Goal: Browse casually: Explore the website without a specific task or goal

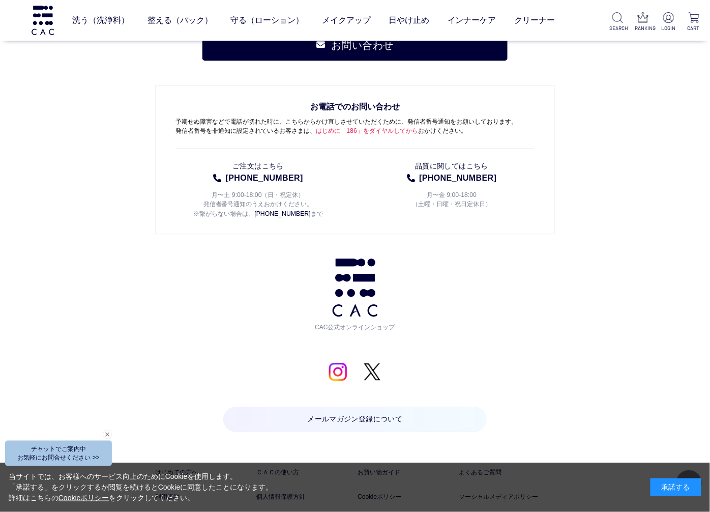
scroll to position [4918, 0]
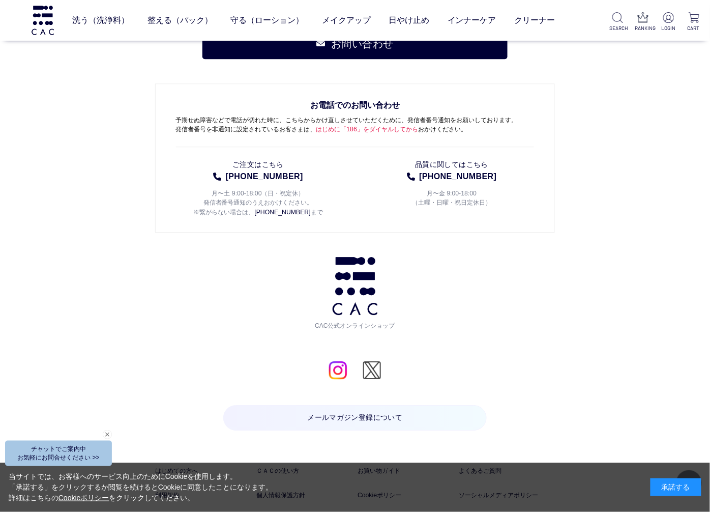
click at [374, 361] on img at bounding box center [372, 370] width 19 height 19
click at [338, 367] on img at bounding box center [338, 370] width 19 height 19
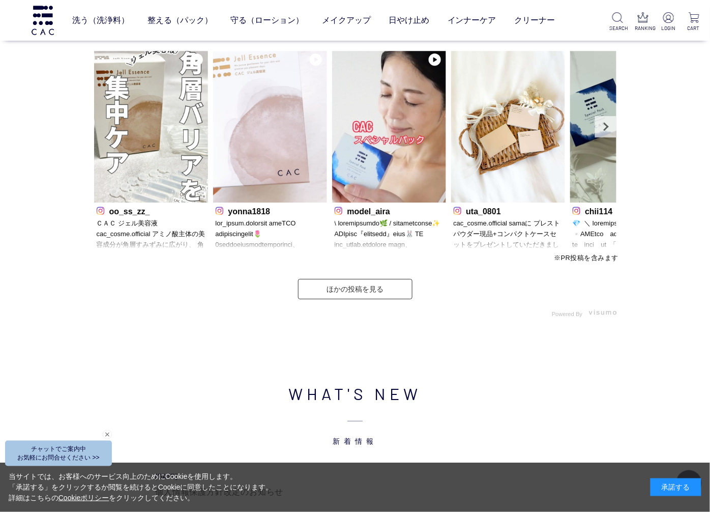
scroll to position [2883, 0]
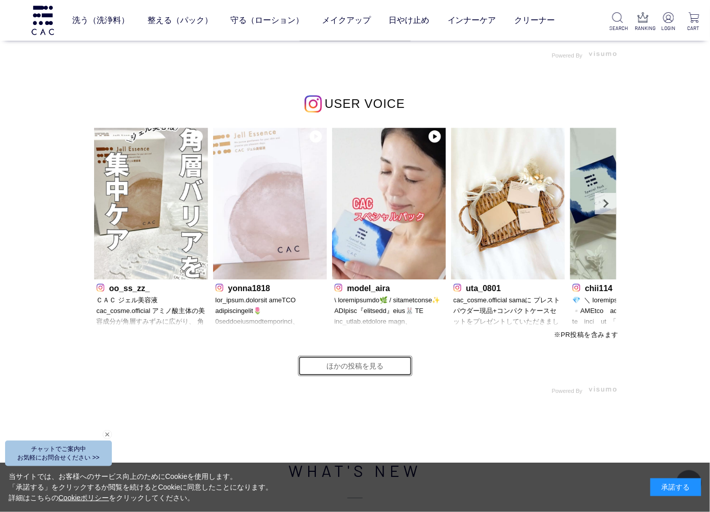
click at [357, 366] on link "ほかの投稿を見る" at bounding box center [355, 366] width 114 height 20
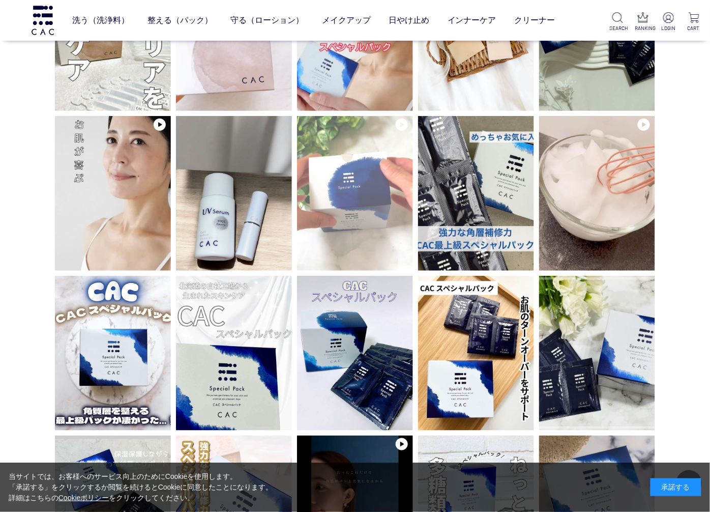
scroll to position [113, 0]
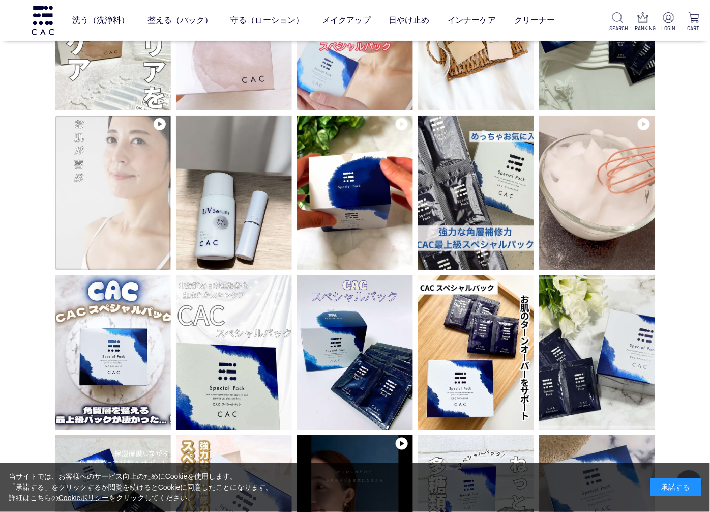
click at [123, 194] on img at bounding box center [113, 192] width 116 height 155
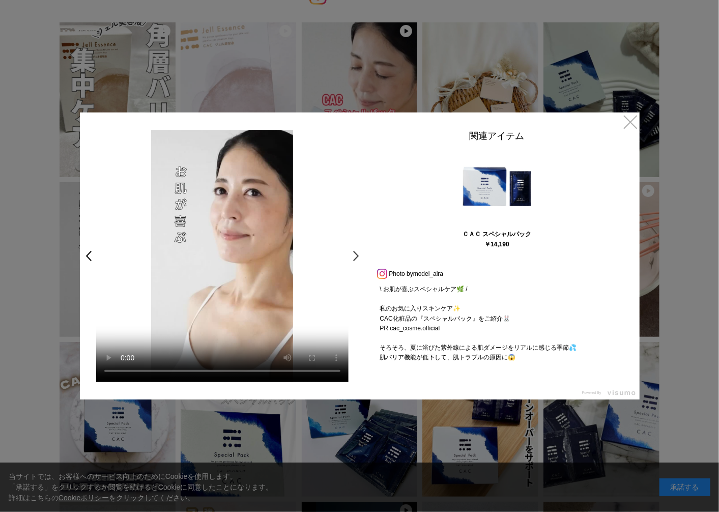
click at [355, 253] on link ">" at bounding box center [359, 256] width 14 height 18
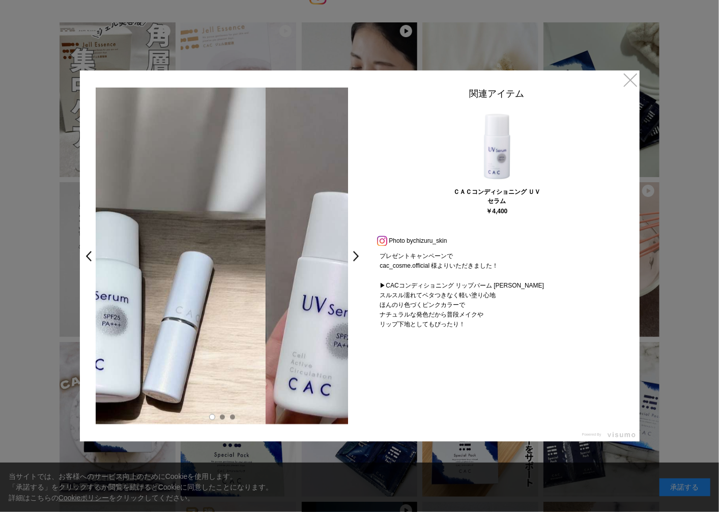
drag, startPoint x: 309, startPoint y: 315, endPoint x: 216, endPoint y: 304, distance: 93.3
click at [216, 304] on img at bounding box center [139, 256] width 252 height 336
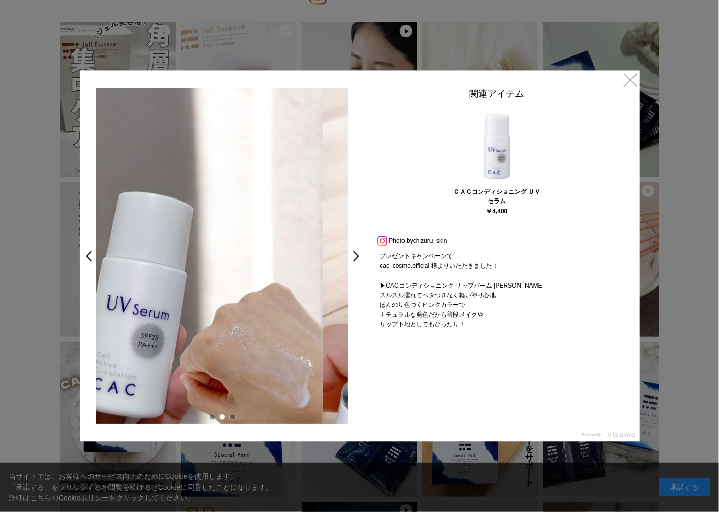
drag, startPoint x: 297, startPoint y: 326, endPoint x: 215, endPoint y: 308, distance: 83.8
click at [216, 308] on img at bounding box center [196, 256] width 252 height 336
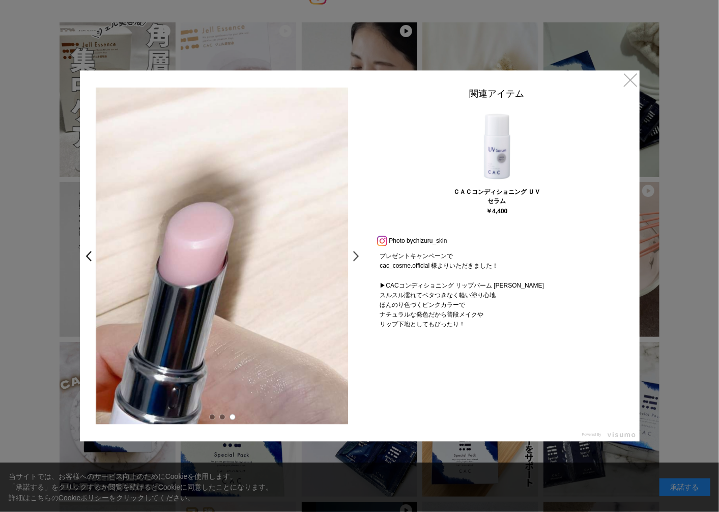
click at [357, 257] on link ">" at bounding box center [359, 256] width 14 height 18
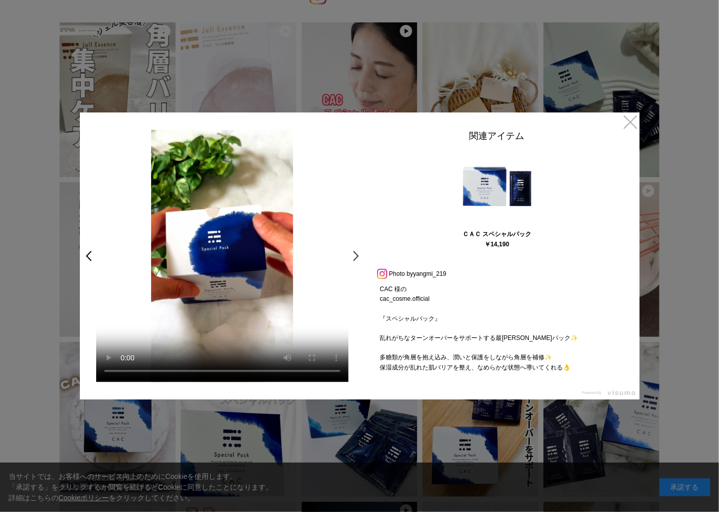
click at [353, 263] on link ">" at bounding box center [359, 256] width 14 height 18
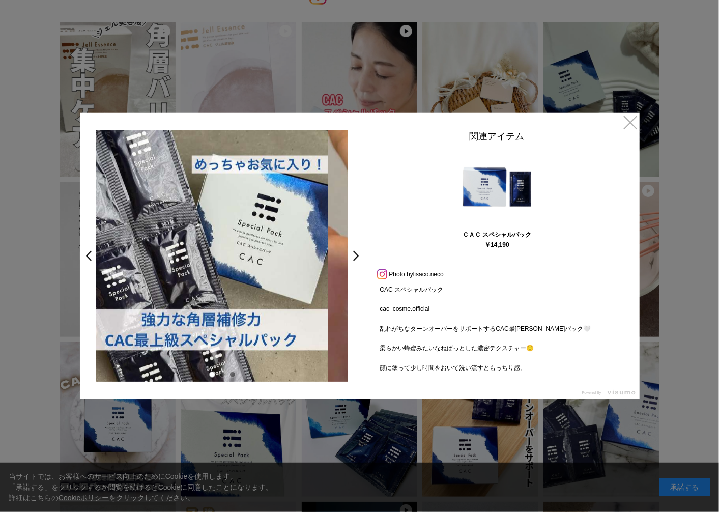
drag, startPoint x: 304, startPoint y: 269, endPoint x: 168, endPoint y: 253, distance: 136.2
click at [169, 252] on img at bounding box center [202, 255] width 252 height 251
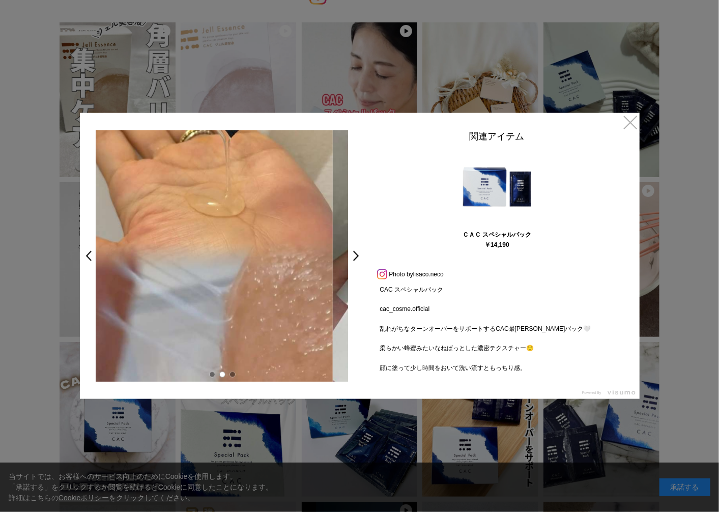
drag, startPoint x: 314, startPoint y: 291, endPoint x: 246, endPoint y: 280, distance: 68.4
click at [245, 280] on img at bounding box center [206, 255] width 252 height 251
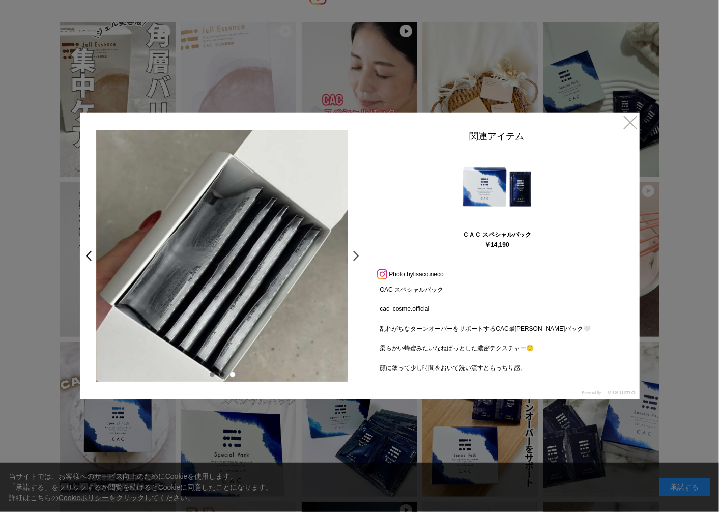
click at [357, 258] on link ">" at bounding box center [359, 256] width 14 height 18
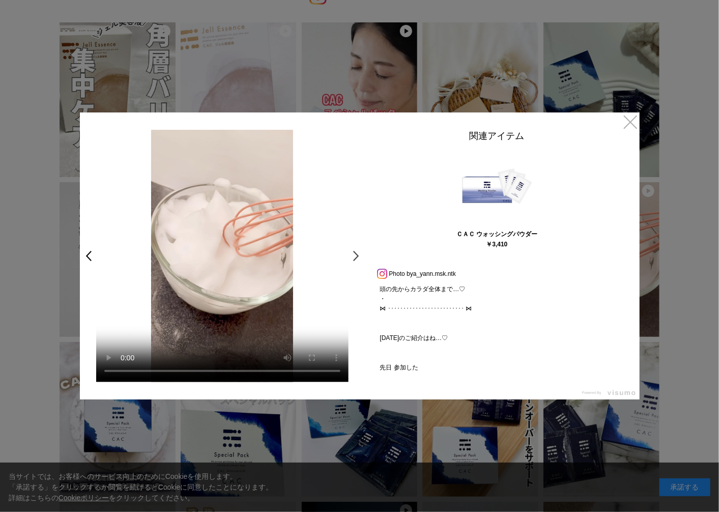
click at [354, 257] on link ">" at bounding box center [359, 256] width 14 height 18
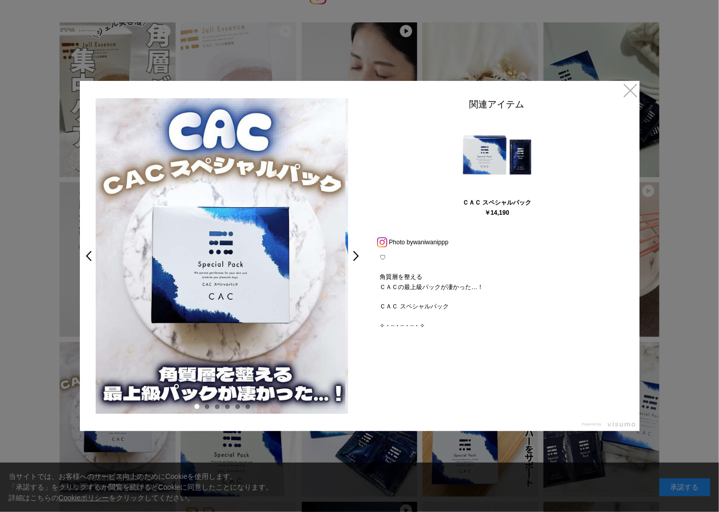
drag, startPoint x: 319, startPoint y: 316, endPoint x: 205, endPoint y: 316, distance: 114.0
click at [206, 316] on img at bounding box center [219, 255] width 252 height 315
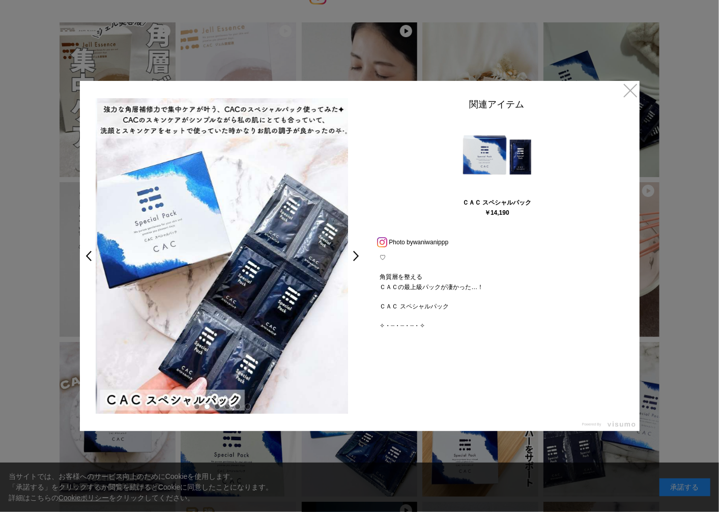
drag, startPoint x: 301, startPoint y: 309, endPoint x: 226, endPoint y: 308, distance: 75.3
click at [226, 308] on img at bounding box center [223, 255] width 252 height 315
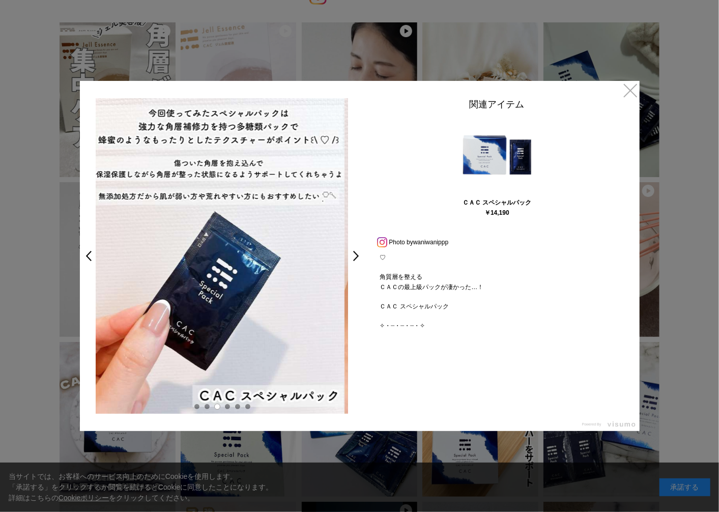
drag, startPoint x: 289, startPoint y: 314, endPoint x: 229, endPoint y: 306, distance: 60.1
click at [211, 302] on img at bounding box center [218, 255] width 252 height 315
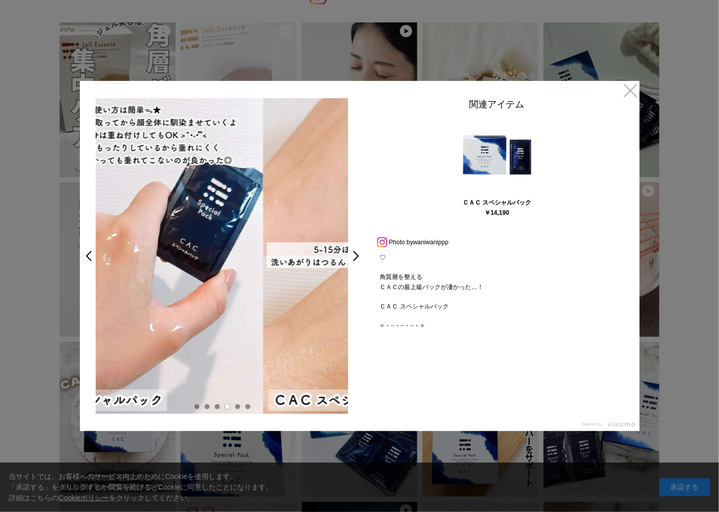
drag, startPoint x: 265, startPoint y: 307, endPoint x: 178, endPoint y: 296, distance: 87.2
click at [178, 296] on img at bounding box center [137, 255] width 252 height 315
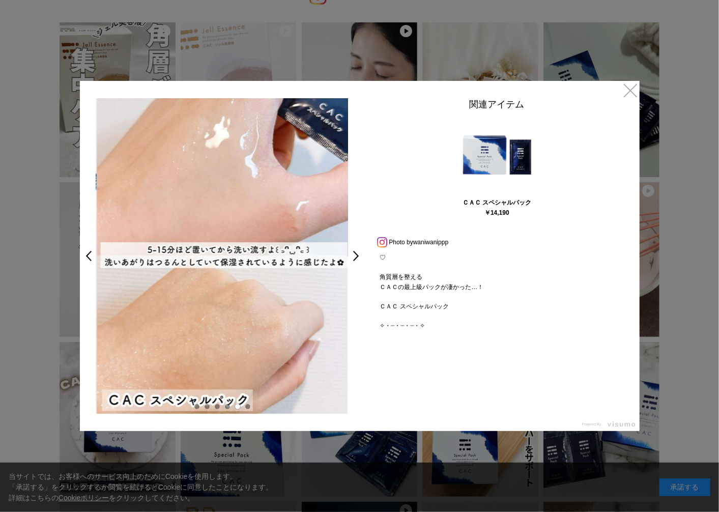
drag, startPoint x: 282, startPoint y: 316, endPoint x: 216, endPoint y: 309, distance: 66.6
click at [185, 303] on img at bounding box center [223, 255] width 252 height 315
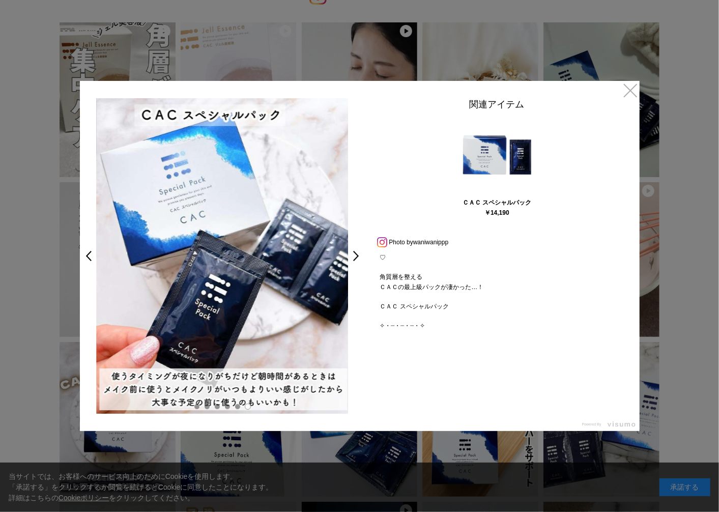
drag, startPoint x: 304, startPoint y: 307, endPoint x: 247, endPoint y: 304, distance: 57.1
click at [257, 305] on img at bounding box center [222, 255] width 252 height 315
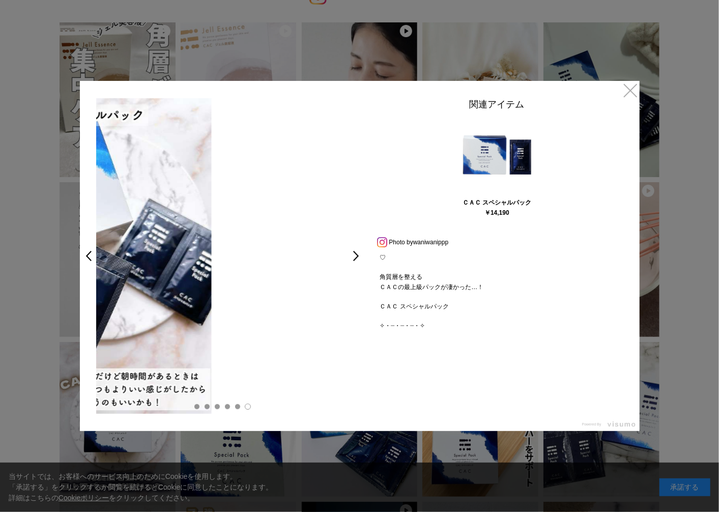
drag, startPoint x: 286, startPoint y: 308, endPoint x: 73, endPoint y: 276, distance: 216.1
click at [69, 277] on div "× < > 関連アイテム ＣＡＣ スペシャルパック ￥14,190 Prev Next Photo by waniwanippp ♡ 角質層を整える ＣＡＣの…" at bounding box center [359, 256] width 719 height 512
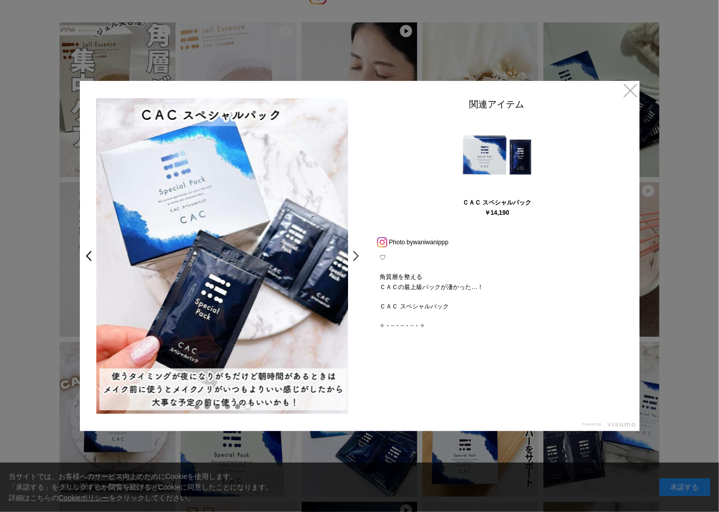
click at [357, 256] on link ">" at bounding box center [359, 256] width 14 height 18
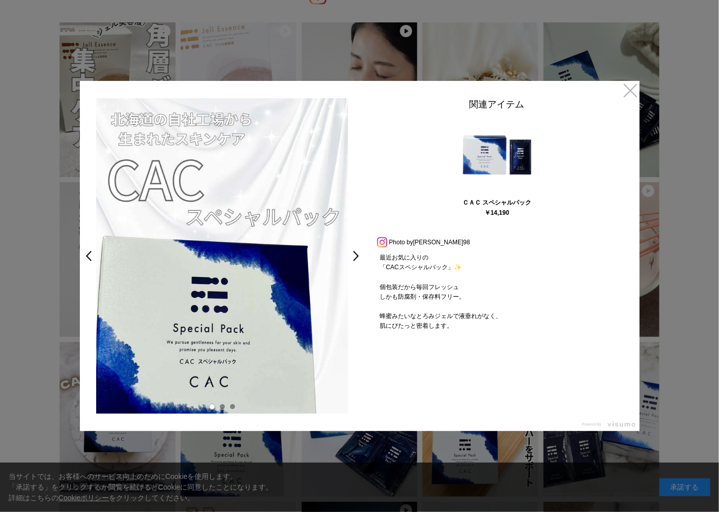
drag, startPoint x: 224, startPoint y: 291, endPoint x: 251, endPoint y: 292, distance: 27.5
click at [216, 290] on img at bounding box center [222, 255] width 252 height 315
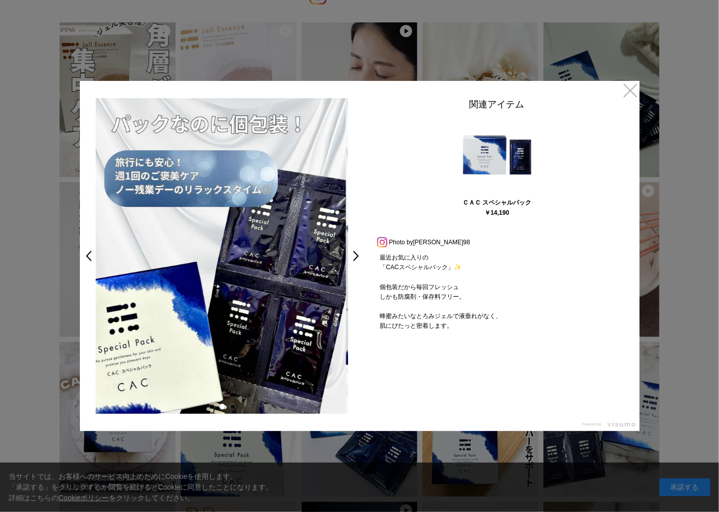
drag, startPoint x: 294, startPoint y: 294, endPoint x: 165, endPoint y: 254, distance: 134.1
click at [170, 259] on img at bounding box center [220, 255] width 252 height 315
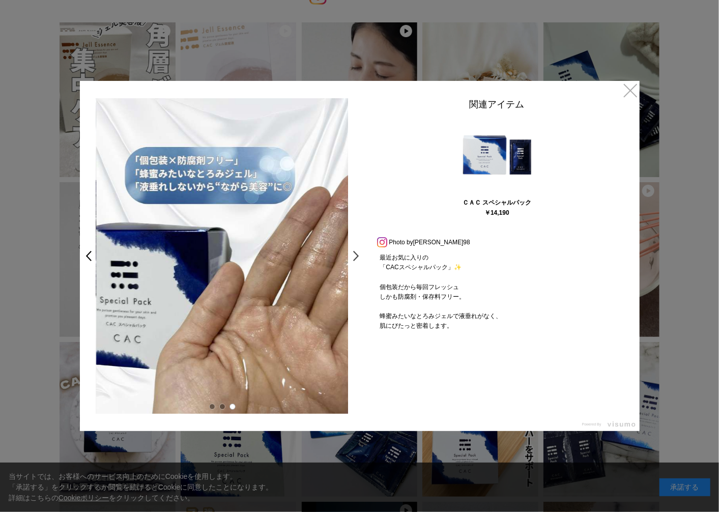
click at [355, 258] on link ">" at bounding box center [359, 256] width 14 height 18
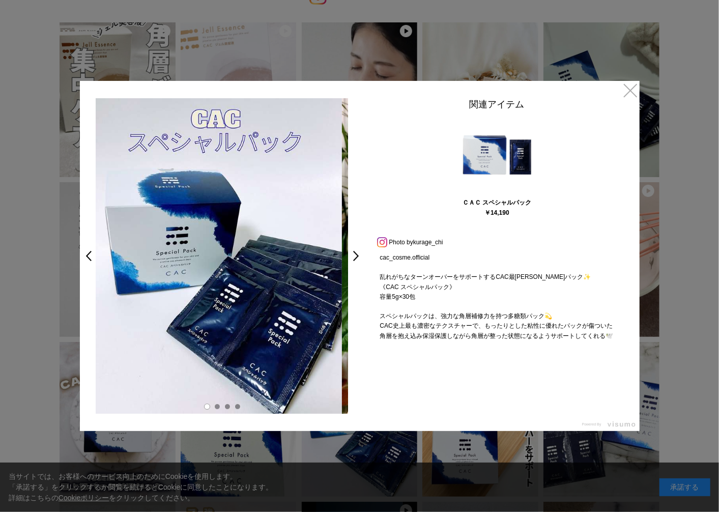
drag, startPoint x: 297, startPoint y: 292, endPoint x: 275, endPoint y: 292, distance: 21.9
click at [276, 292] on img at bounding box center [216, 255] width 252 height 315
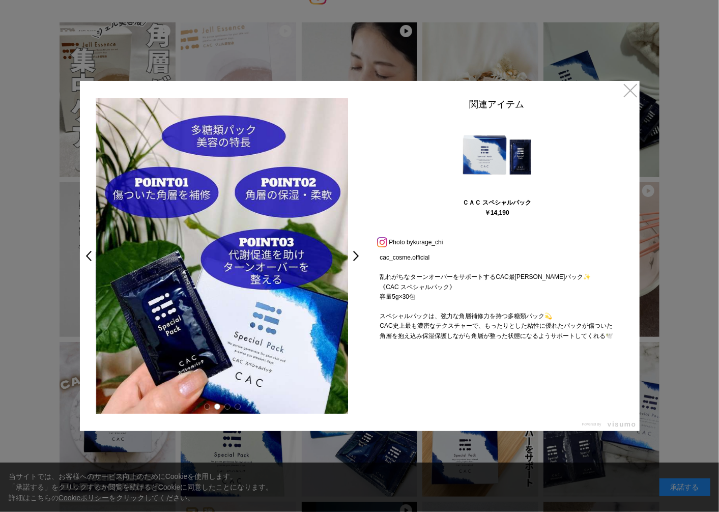
drag, startPoint x: 285, startPoint y: 293, endPoint x: 175, endPoint y: 283, distance: 111.4
click at [175, 282] on img at bounding box center [222, 255] width 252 height 315
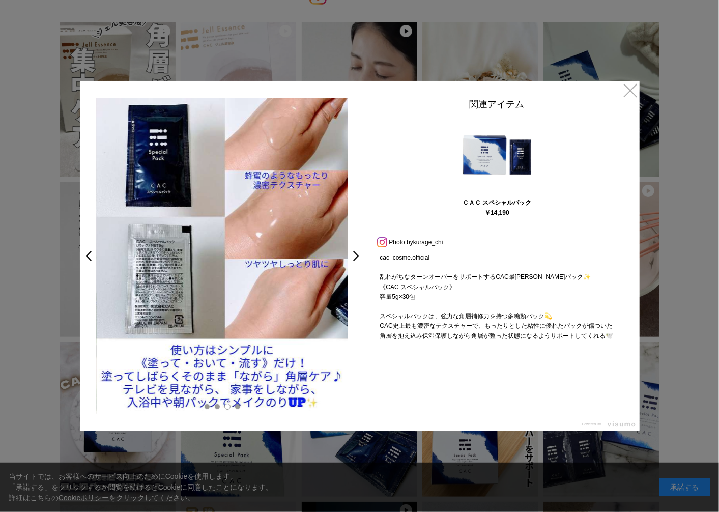
drag, startPoint x: 288, startPoint y: 286, endPoint x: 195, endPoint y: 273, distance: 94.0
click at [196, 273] on img at bounding box center [222, 255] width 252 height 315
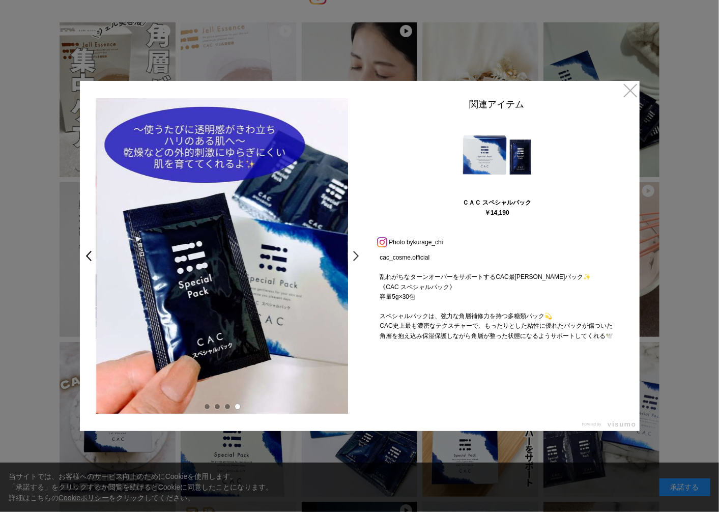
click at [354, 258] on link ">" at bounding box center [359, 256] width 14 height 18
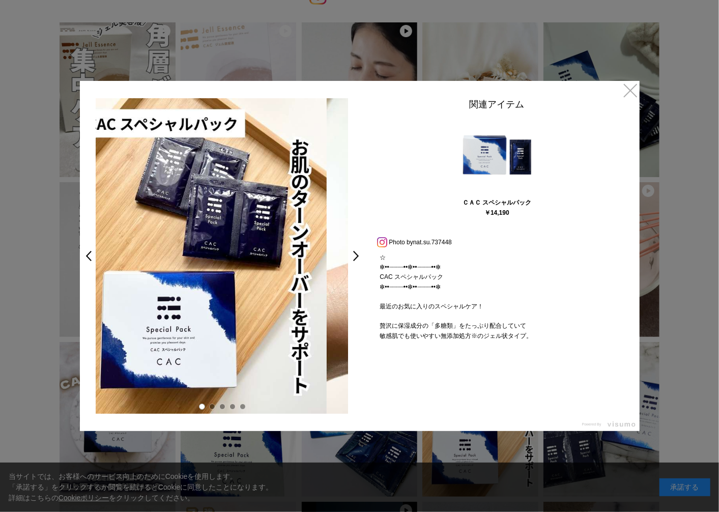
drag, startPoint x: 326, startPoint y: 299, endPoint x: 243, endPoint y: 299, distance: 82.4
click at [252, 299] on img at bounding box center [200, 255] width 252 height 315
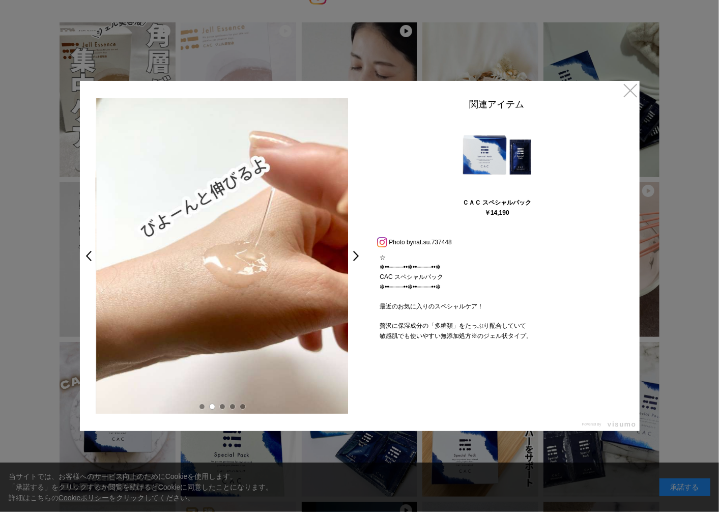
drag, startPoint x: 226, startPoint y: 302, endPoint x: 374, endPoint y: 325, distance: 150.3
click at [339, 322] on img at bounding box center [222, 255] width 252 height 315
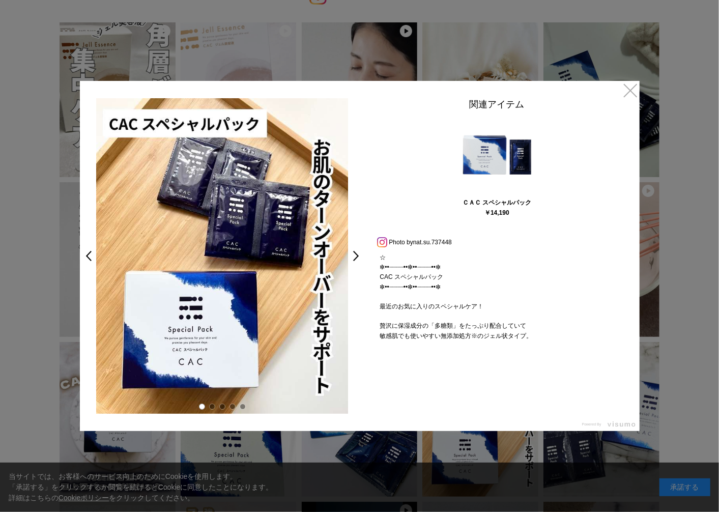
drag, startPoint x: 309, startPoint y: 326, endPoint x: 255, endPoint y: 321, distance: 54.2
click at [258, 322] on img at bounding box center [222, 255] width 252 height 315
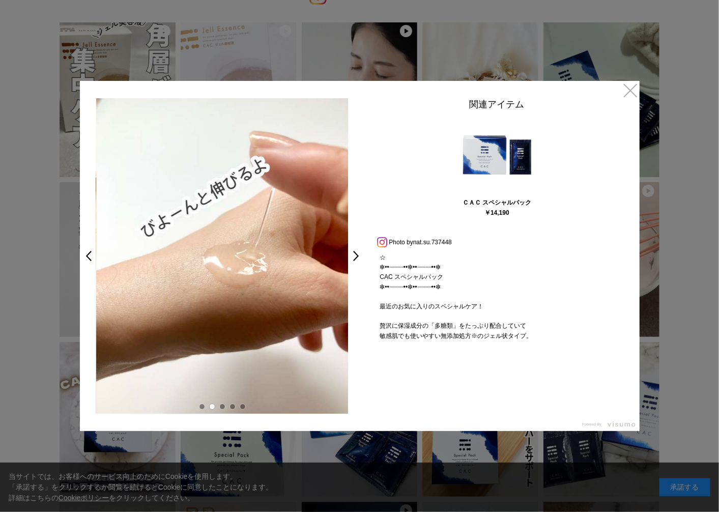
drag, startPoint x: 306, startPoint y: 318, endPoint x: 215, endPoint y: 305, distance: 92.0
click at [229, 307] on img at bounding box center [222, 255] width 252 height 315
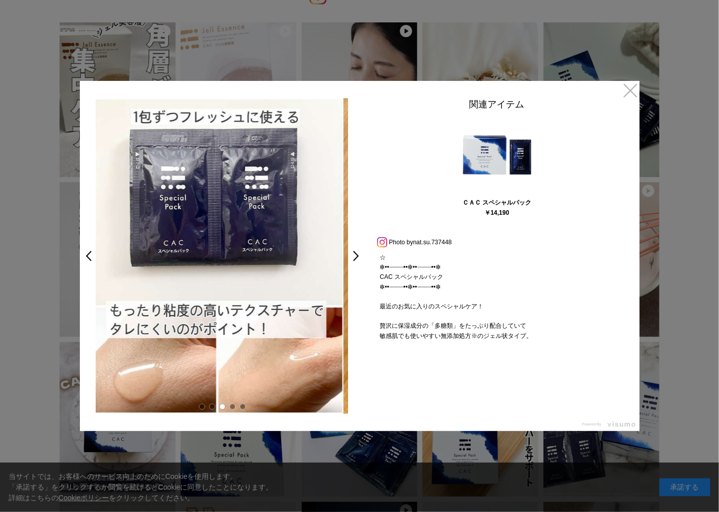
drag, startPoint x: 278, startPoint y: 312, endPoint x: 213, endPoint y: 310, distance: 65.7
click at [201, 309] on img at bounding box center [217, 255] width 252 height 315
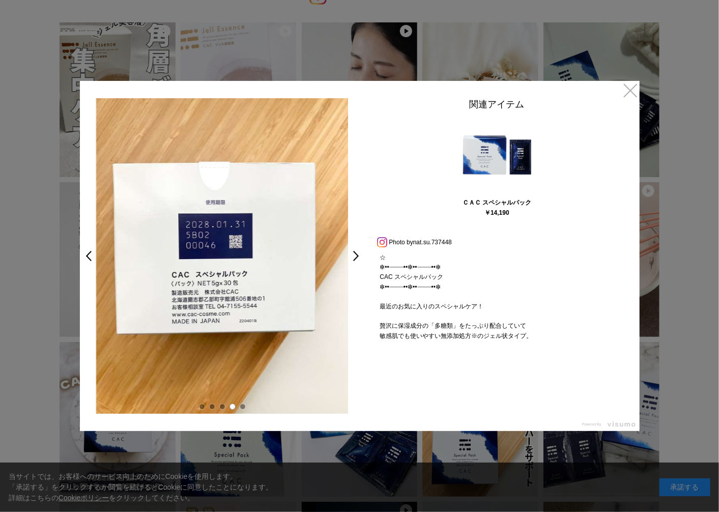
drag, startPoint x: 284, startPoint y: 312, endPoint x: 270, endPoint y: 313, distance: 13.8
click at [271, 313] on img at bounding box center [222, 255] width 252 height 315
drag, startPoint x: 271, startPoint y: 314, endPoint x: 166, endPoint y: 309, distance: 105.5
click at [149, 304] on img at bounding box center [222, 255] width 252 height 315
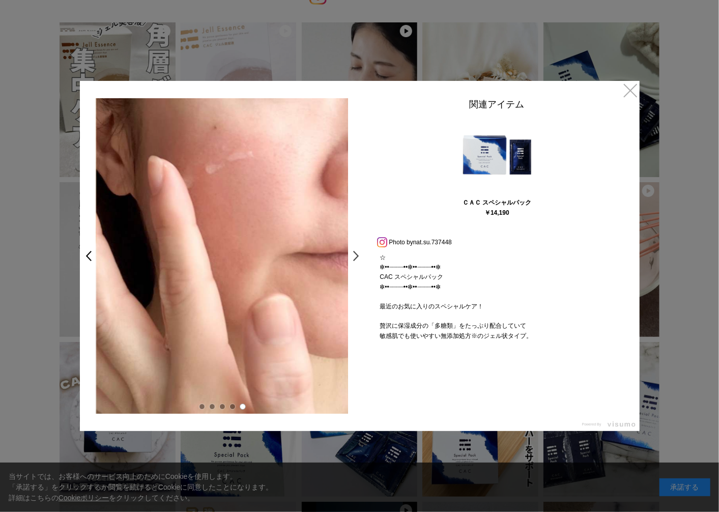
click at [356, 256] on link ">" at bounding box center [359, 256] width 14 height 18
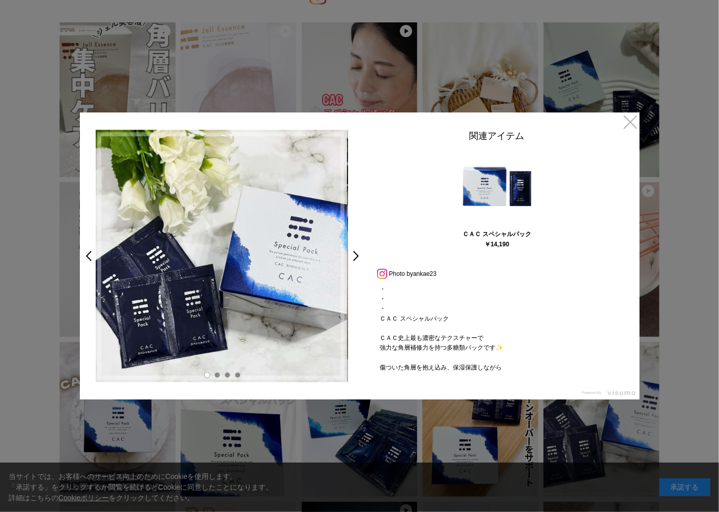
drag, startPoint x: 307, startPoint y: 288, endPoint x: 242, endPoint y: 288, distance: 65.1
click at [243, 288] on img at bounding box center [221, 256] width 252 height 252
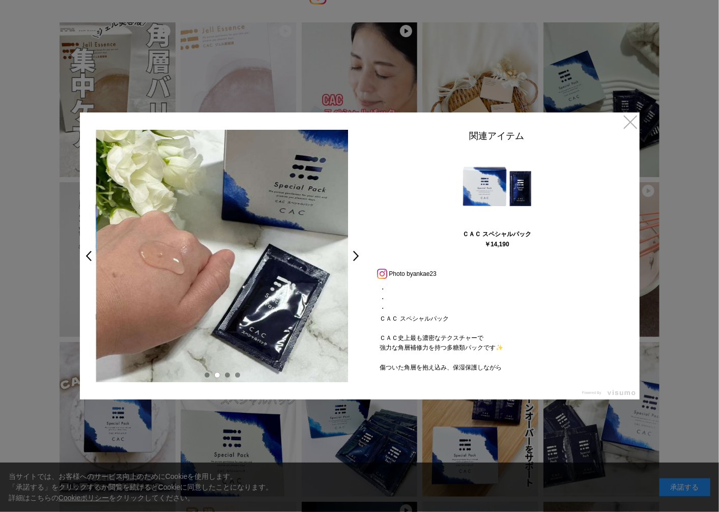
drag, startPoint x: 311, startPoint y: 301, endPoint x: 255, endPoint y: 297, distance: 56.6
click at [251, 297] on img at bounding box center [222, 256] width 252 height 252
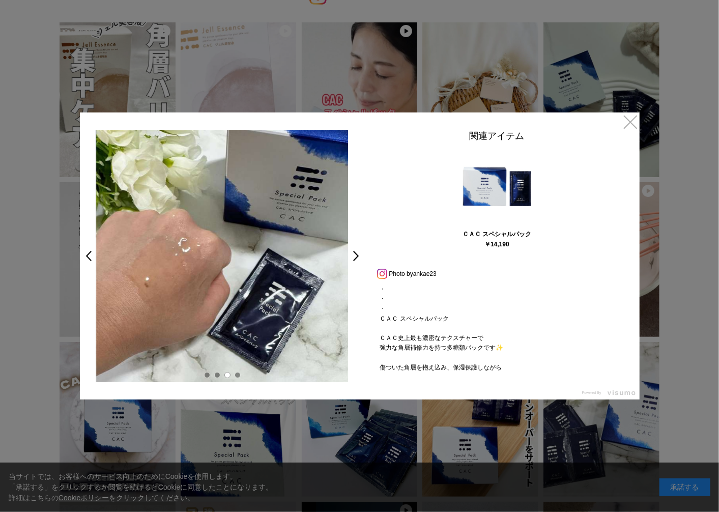
drag, startPoint x: 310, startPoint y: 299, endPoint x: 267, endPoint y: 294, distance: 44.1
click at [270, 296] on img at bounding box center [222, 256] width 252 height 252
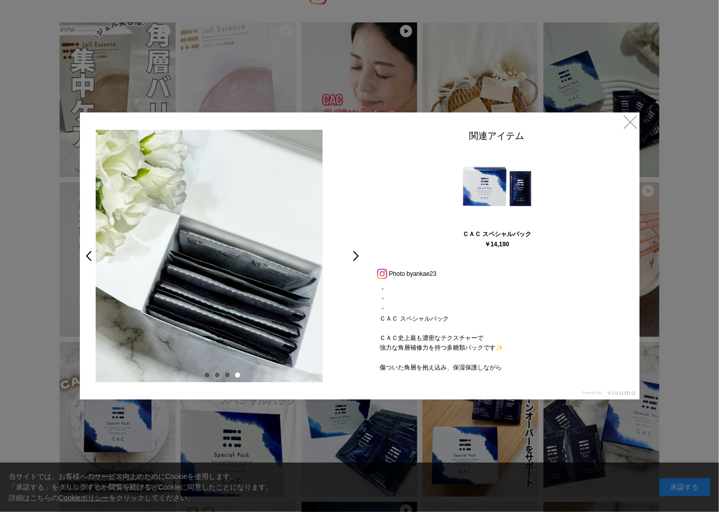
drag, startPoint x: 307, startPoint y: 293, endPoint x: 268, endPoint y: 286, distance: 40.2
click at [266, 287] on img at bounding box center [196, 256] width 252 height 252
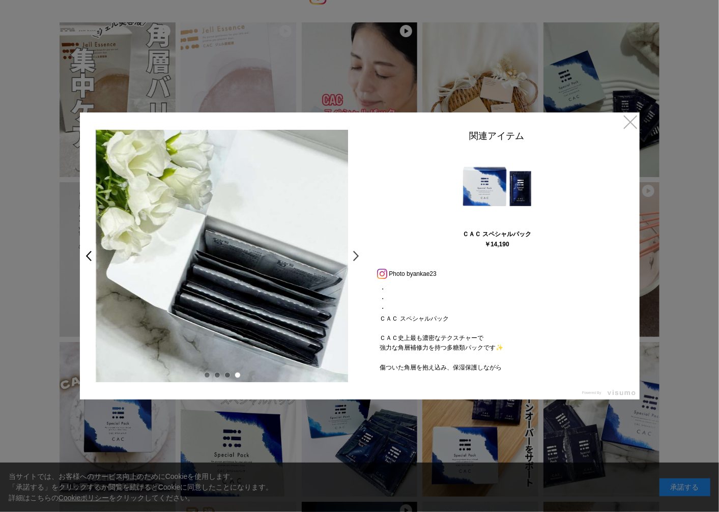
click at [357, 256] on link ">" at bounding box center [359, 256] width 14 height 18
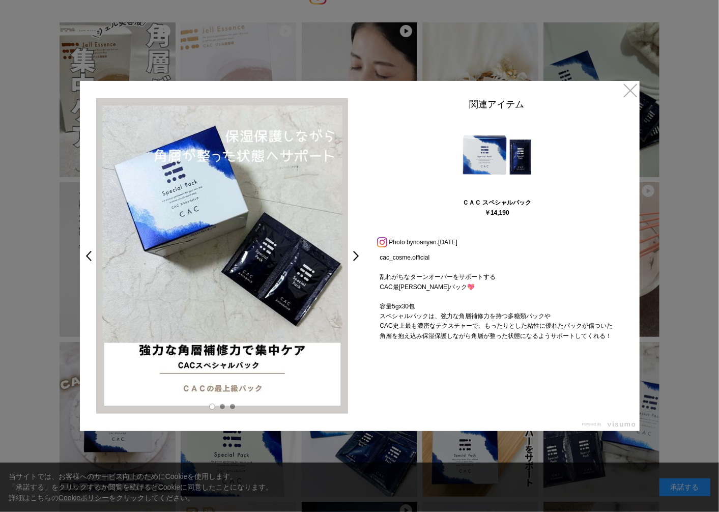
click at [232, 297] on img at bounding box center [222, 255] width 252 height 315
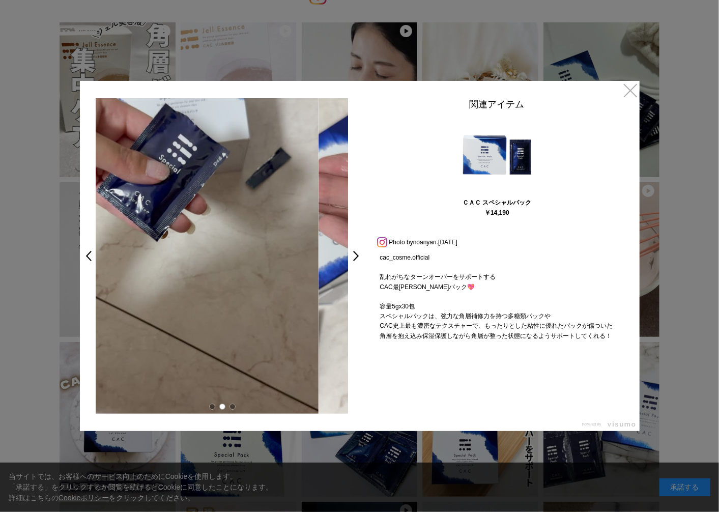
drag, startPoint x: 283, startPoint y: 303, endPoint x: 221, endPoint y: 292, distance: 63.6
click at [226, 294] on video "cac_cosme.official 乱れがちなターンオーバーをサポートする CAC最高峰パック💖 容量5gx30包 スペシャルパックは、強力な角層補修力を持…" at bounding box center [192, 255] width 252 height 315
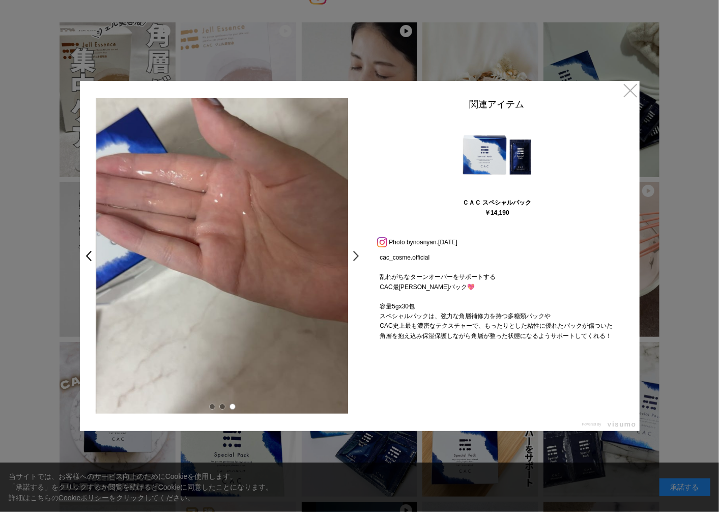
click at [357, 254] on link ">" at bounding box center [359, 256] width 14 height 18
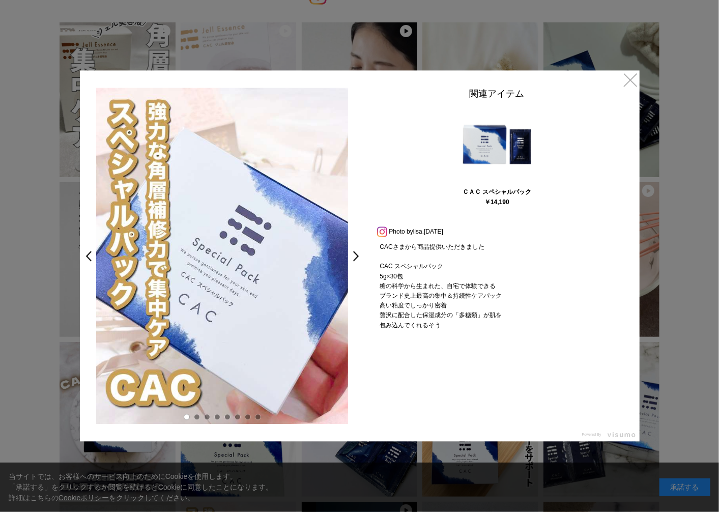
drag, startPoint x: 319, startPoint y: 316, endPoint x: 250, endPoint y: 311, distance: 69.3
click at [250, 311] on img at bounding box center [222, 256] width 252 height 336
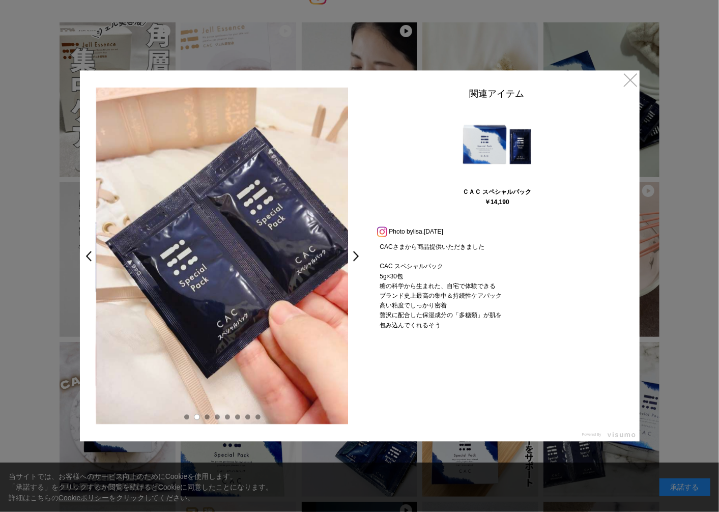
drag, startPoint x: 297, startPoint y: 308, endPoint x: 232, endPoint y: 298, distance: 66.4
click at [232, 298] on img at bounding box center [222, 256] width 252 height 336
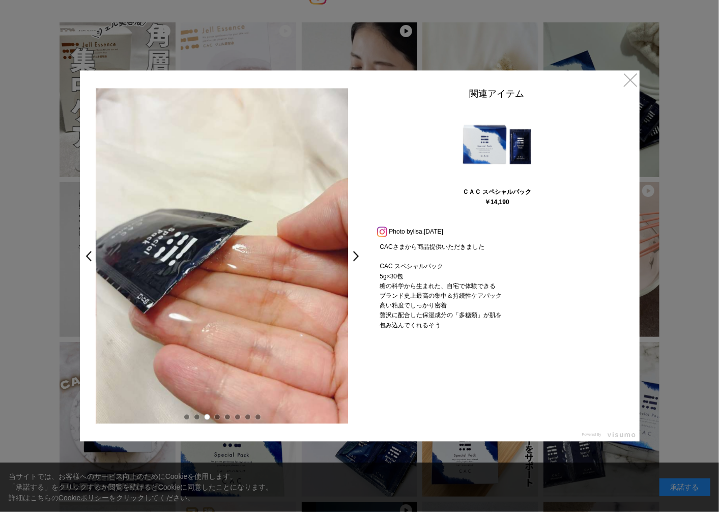
drag, startPoint x: 287, startPoint y: 305, endPoint x: 225, endPoint y: 297, distance: 62.6
click at [225, 298] on img at bounding box center [222, 256] width 252 height 336
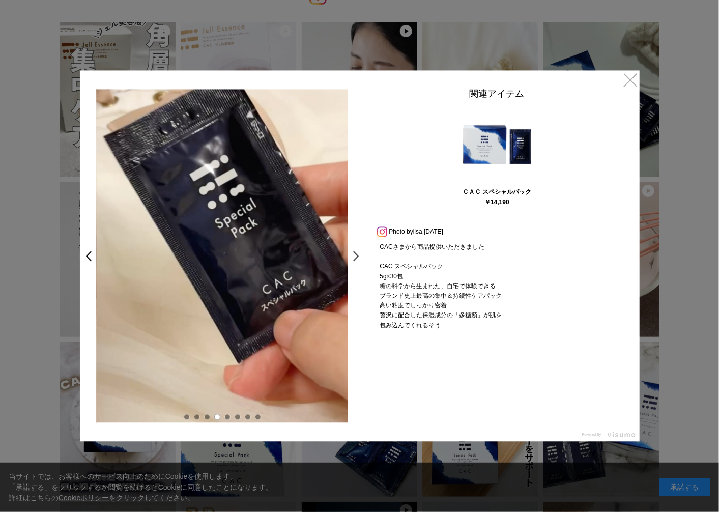
click at [355, 255] on link ">" at bounding box center [359, 256] width 14 height 18
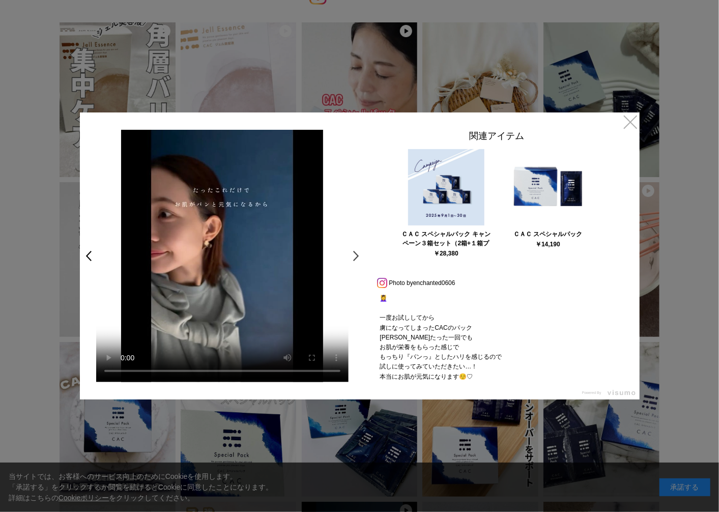
click at [353, 254] on link ">" at bounding box center [359, 256] width 14 height 18
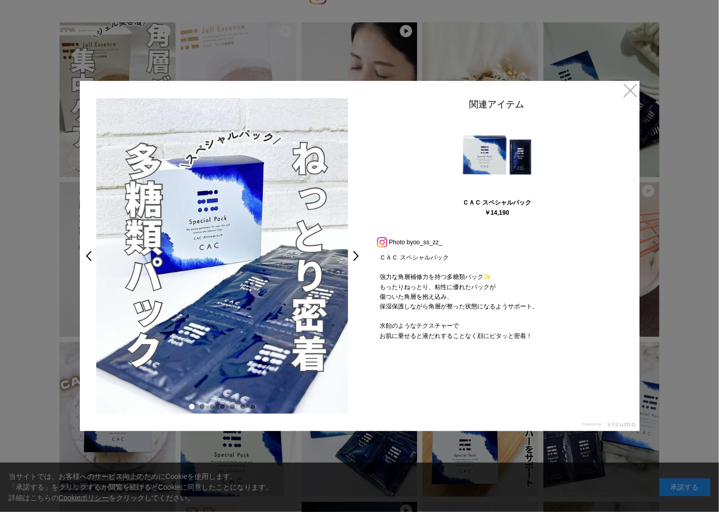
drag, startPoint x: 265, startPoint y: 280, endPoint x: 197, endPoint y: 271, distance: 67.9
click at [197, 271] on img at bounding box center [222, 255] width 252 height 315
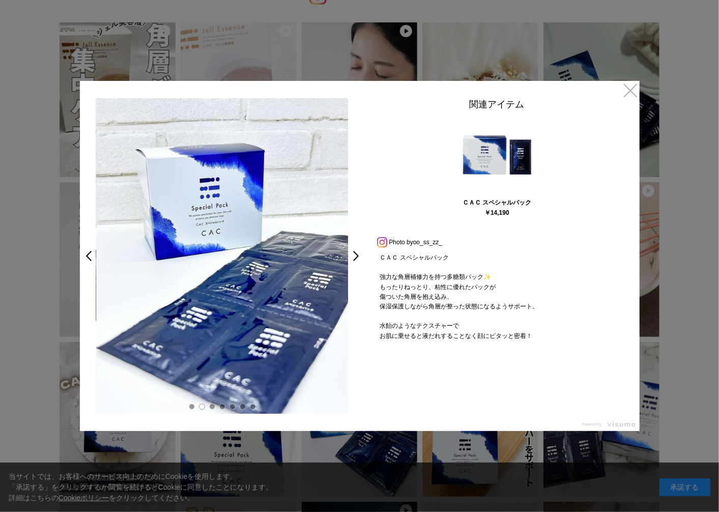
drag, startPoint x: 299, startPoint y: 290, endPoint x: 270, endPoint y: 287, distance: 29.2
click at [271, 287] on img at bounding box center [222, 255] width 252 height 315
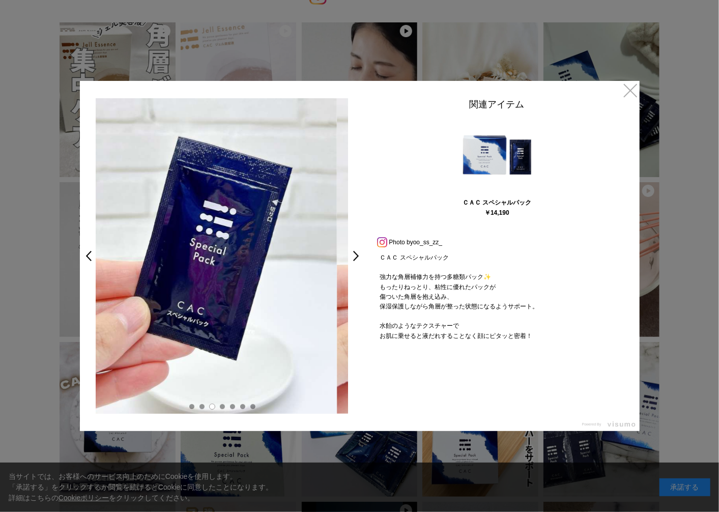
drag, startPoint x: 303, startPoint y: 293, endPoint x: 247, endPoint y: 285, distance: 56.4
click at [247, 285] on img at bounding box center [210, 255] width 252 height 315
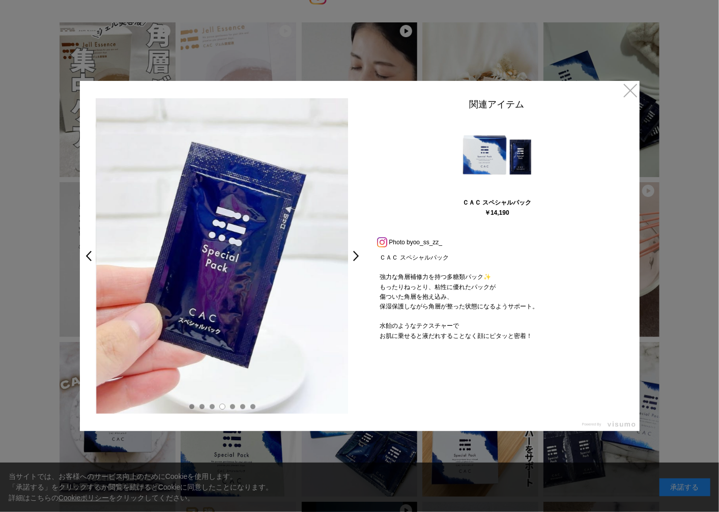
drag, startPoint x: 285, startPoint y: 279, endPoint x: 228, endPoint y: 273, distance: 57.3
click at [232, 273] on video "ＣＡＣ スペシャルパック 強力な角層補修力を持つ多糖類パック✨️ もったりねっとり、粘性に優れたパックが 傷ついた角層を抱え込み、 保湿保護しながら角層が整っ…" at bounding box center [222, 255] width 252 height 315
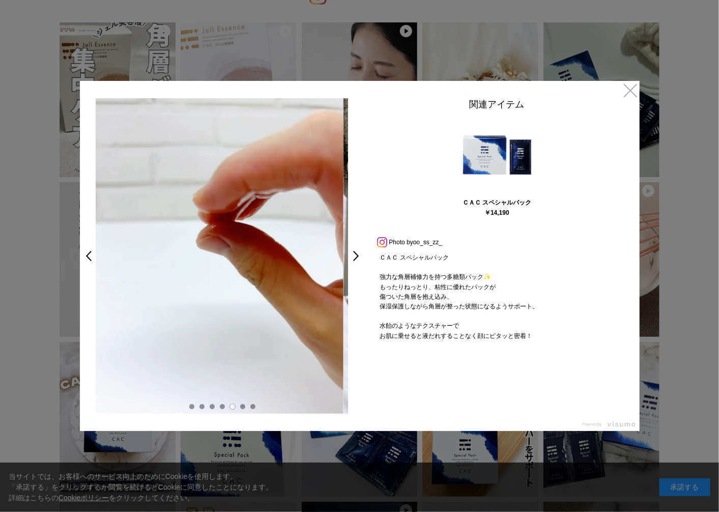
drag, startPoint x: 233, startPoint y: 266, endPoint x: 208, endPoint y: 263, distance: 25.1
click at [211, 264] on video "ＣＡＣ スペシャルパック 強力な角層補修力を持つ多糖類パック✨️ もったりねっとり、粘性に優れたパックが 傷ついた角層を抱え込み、 保湿保護しながら角層が整っ…" at bounding box center [217, 255] width 252 height 315
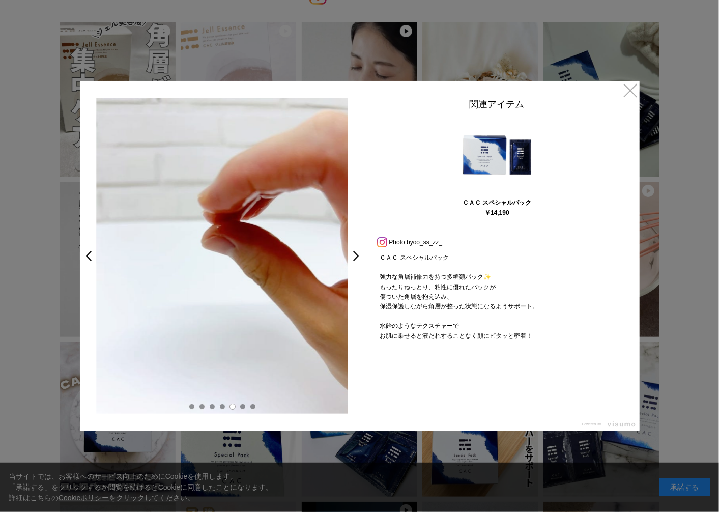
drag, startPoint x: 282, startPoint y: 272, endPoint x: 252, endPoint y: 272, distance: 30.0
click at [172, 259] on video "ＣＡＣ スペシャルパック 強力な角層補修力を持つ多糖類パック✨️ もったりねっとり、粘性に優れたパックが 傷ついた角層を抱え込み、 保湿保護しながら角層が整っ…" at bounding box center [222, 255] width 252 height 315
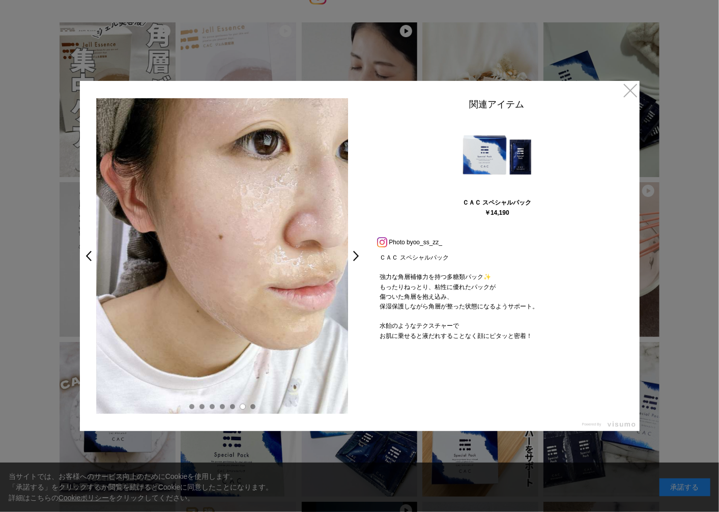
click at [265, 274] on img at bounding box center [222, 255] width 252 height 315
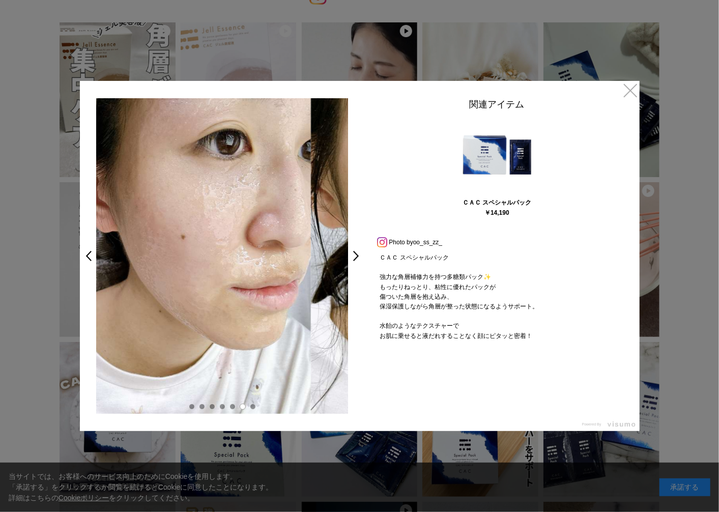
drag, startPoint x: 308, startPoint y: 281, endPoint x: 207, endPoint y: 281, distance: 100.7
click at [199, 281] on img at bounding box center [185, 255] width 252 height 315
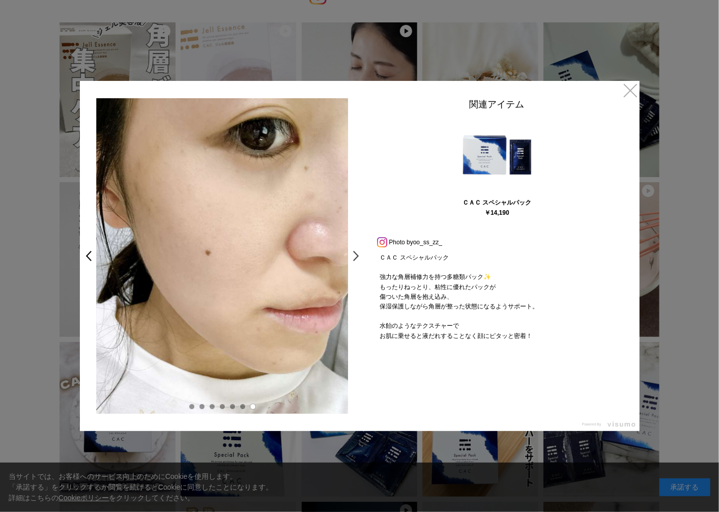
click at [357, 256] on link ">" at bounding box center [359, 256] width 14 height 18
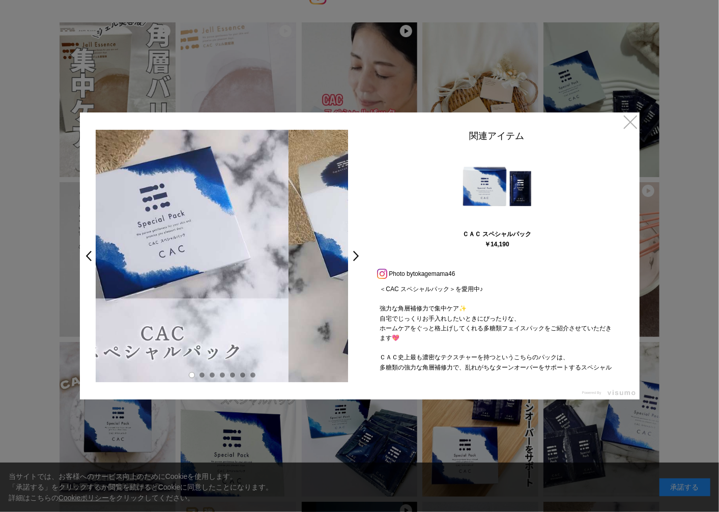
drag, startPoint x: 310, startPoint y: 286, endPoint x: 211, endPoint y: 278, distance: 100.1
click at [216, 278] on img at bounding box center [162, 256] width 252 height 252
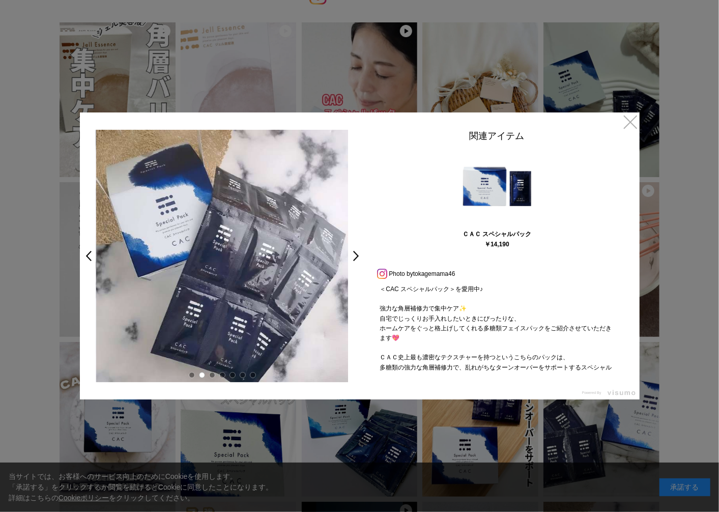
drag, startPoint x: 283, startPoint y: 285, endPoint x: 199, endPoint y: 280, distance: 84.6
click at [200, 280] on img at bounding box center [222, 256] width 252 height 252
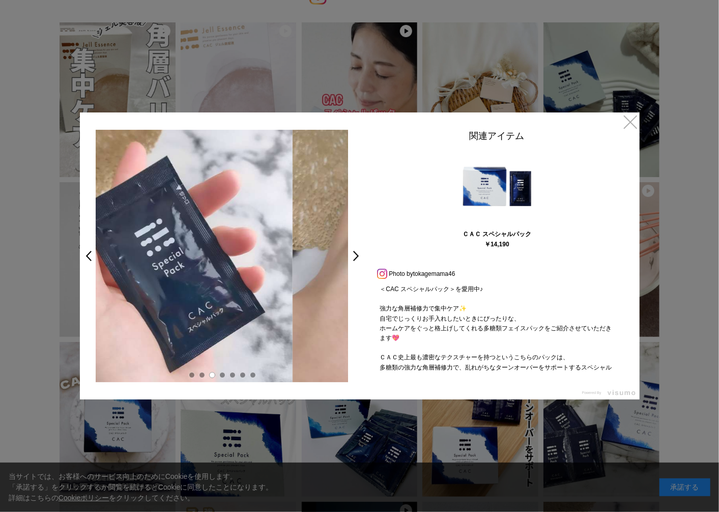
drag, startPoint x: 304, startPoint y: 293, endPoint x: 221, endPoint y: 283, distance: 83.5
click at [224, 283] on img at bounding box center [166, 256] width 252 height 252
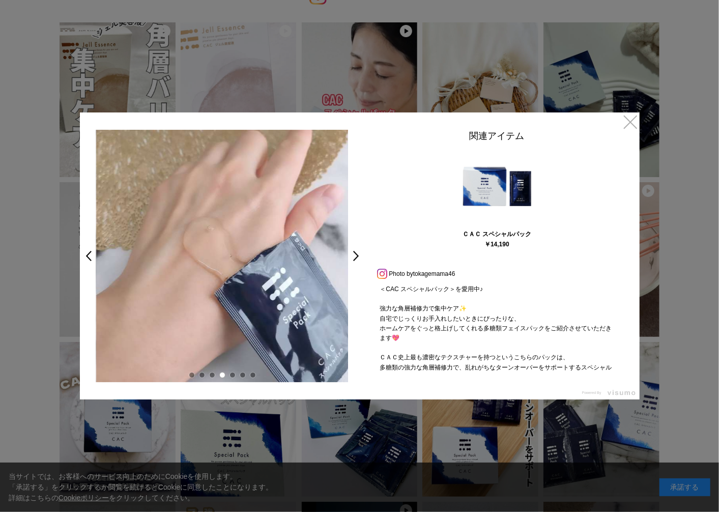
drag, startPoint x: 285, startPoint y: 278, endPoint x: 222, endPoint y: 276, distance: 62.6
click at [226, 276] on img at bounding box center [222, 256] width 252 height 252
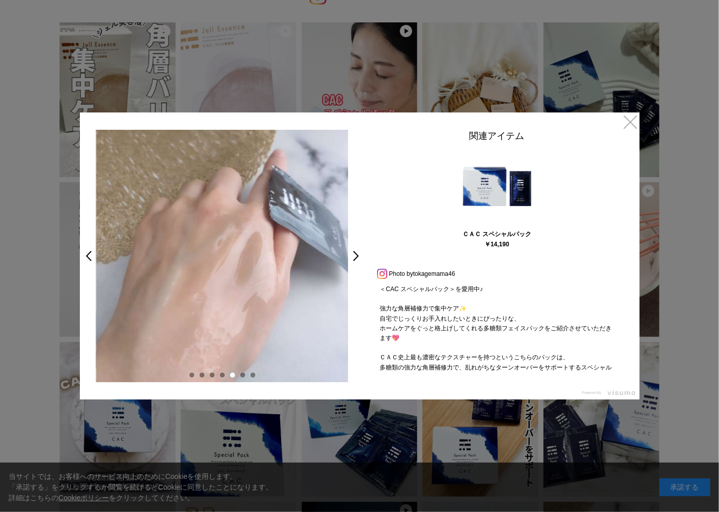
drag, startPoint x: 297, startPoint y: 277, endPoint x: 193, endPoint y: 275, distance: 103.3
click at [196, 275] on img at bounding box center [222, 256] width 252 height 252
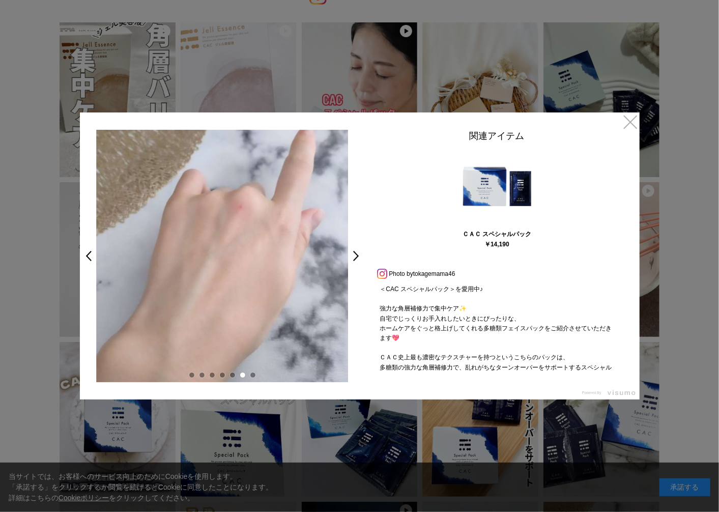
click at [244, 276] on img at bounding box center [222, 256] width 252 height 252
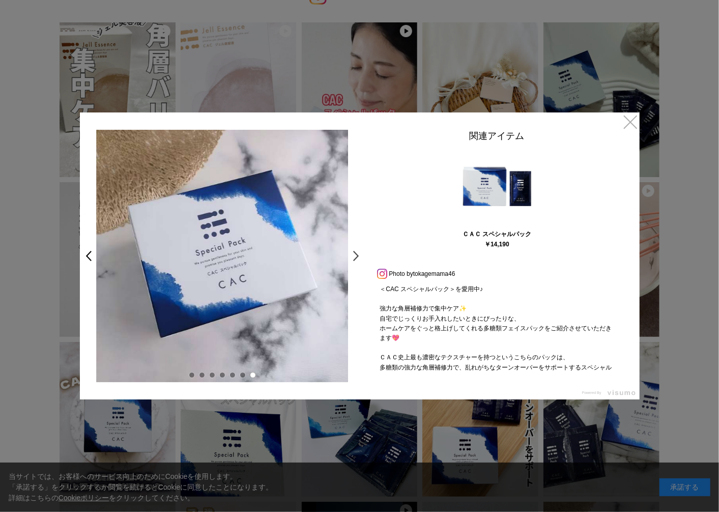
click at [353, 258] on link ">" at bounding box center [359, 256] width 14 height 18
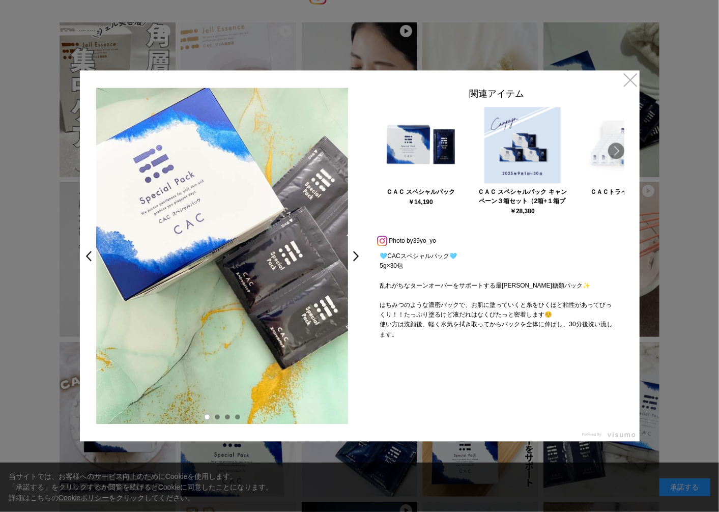
drag, startPoint x: 286, startPoint y: 289, endPoint x: 238, endPoint y: 282, distance: 49.3
click at [250, 286] on img at bounding box center [222, 256] width 252 height 336
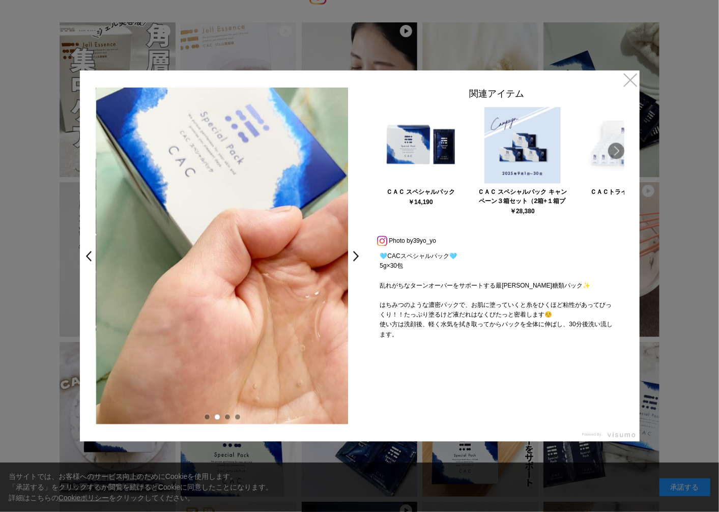
drag, startPoint x: 305, startPoint y: 288, endPoint x: 279, endPoint y: 291, distance: 26.6
click at [279, 291] on img at bounding box center [222, 256] width 252 height 336
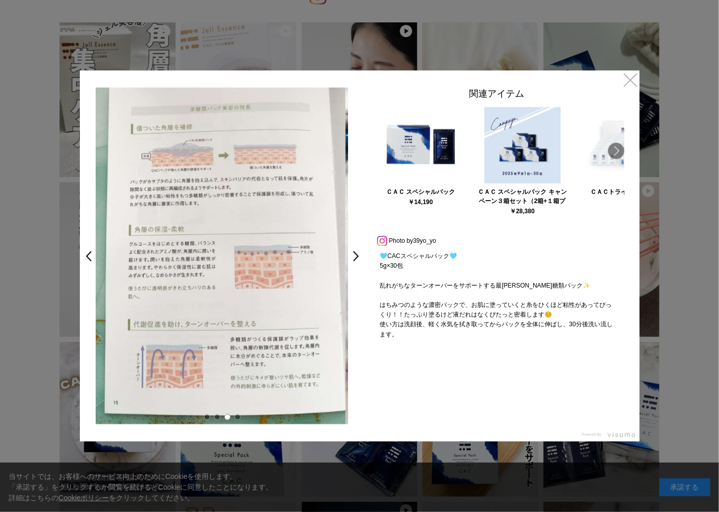
drag, startPoint x: 312, startPoint y: 294, endPoint x: 264, endPoint y: 289, distance: 49.1
click at [266, 289] on img at bounding box center [219, 256] width 252 height 336
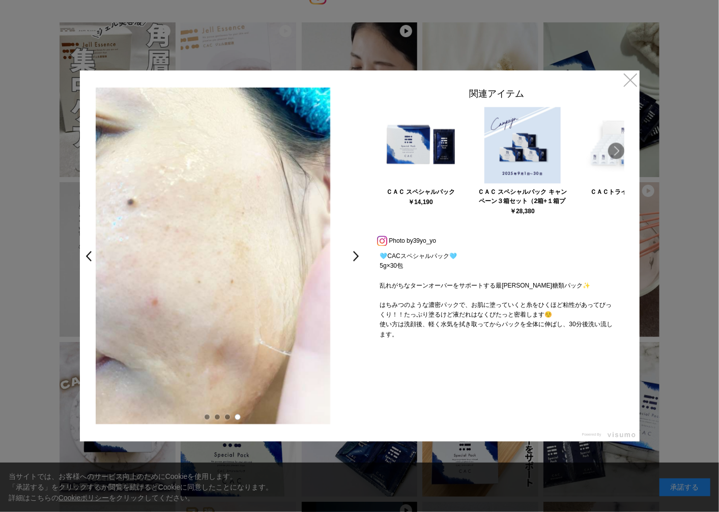
drag, startPoint x: 298, startPoint y: 288, endPoint x: 261, endPoint y: 281, distance: 37.8
click at [263, 282] on img at bounding box center [204, 256] width 252 height 336
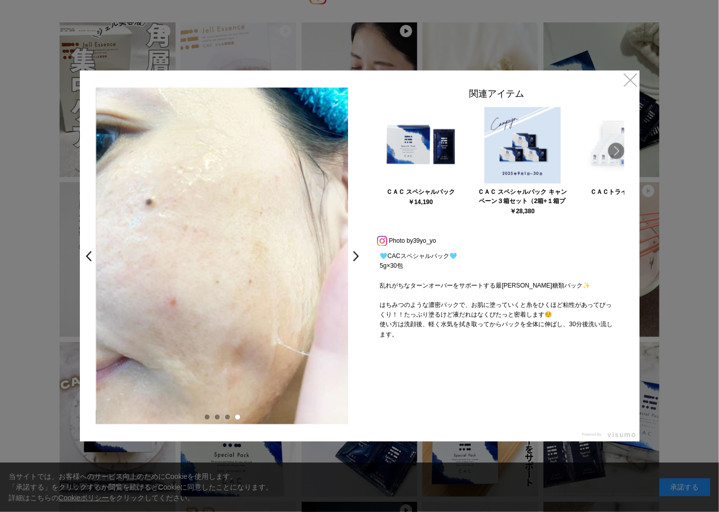
click at [194, 278] on img at bounding box center [222, 256] width 252 height 336
click at [357, 257] on link ">" at bounding box center [359, 256] width 14 height 18
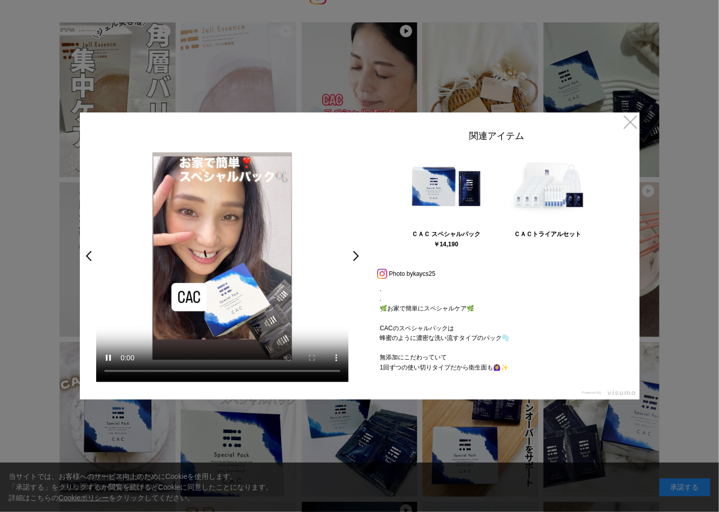
drag, startPoint x: 300, startPoint y: 275, endPoint x: 245, endPoint y: 275, distance: 55.5
click at [246, 276] on video ". . 🌿お家で簡単にスペシャルケア🌿 CACのスペシャルパックは 蜂蜜のように濃密な洗い流すタイプのパック🫧 無添加にこだわっていて 1回ずつの使い切りタイ…" at bounding box center [222, 256] width 252 height 252
click at [251, 281] on video ". . 🌿お家で簡単にスペシャルケア🌿 CACのスペシャルパックは 蜂蜜のように濃密な洗い流すタイプのパック🫧 無添加にこだわっていて 1回ずつの使い切りタイ…" at bounding box center [222, 256] width 252 height 252
click at [358, 256] on link ">" at bounding box center [359, 256] width 14 height 18
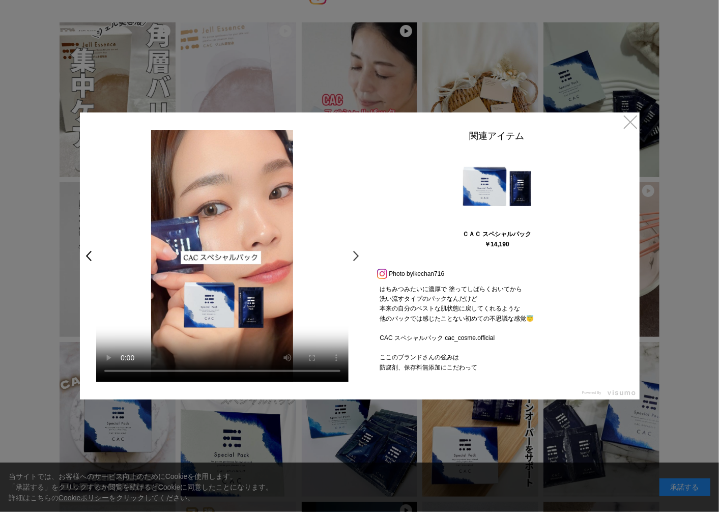
click at [355, 256] on link ">" at bounding box center [359, 256] width 14 height 18
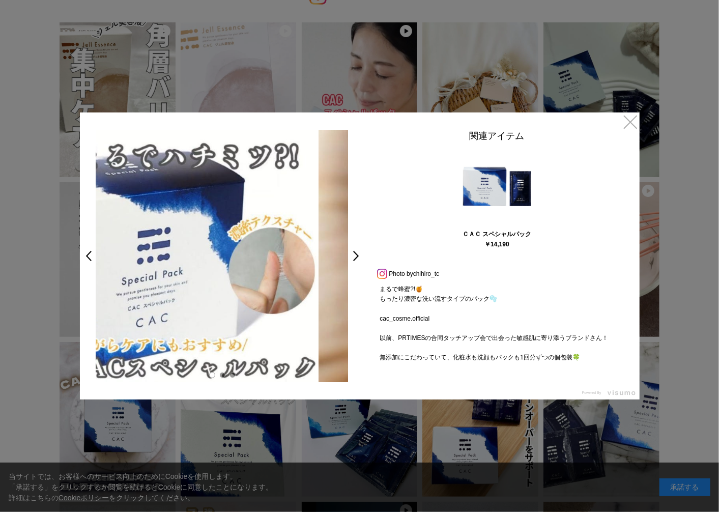
drag, startPoint x: 337, startPoint y: 307, endPoint x: 276, endPoint y: 304, distance: 61.6
click at [278, 306] on video "まるで蜂蜜?!🍯 もったり濃密な洗い流すタイプのパック🫧 cac_cosme.official 以前、PRTIMESの合同タッチアップ会で出会った敏感肌に寄り…" at bounding box center [192, 256] width 252 height 252
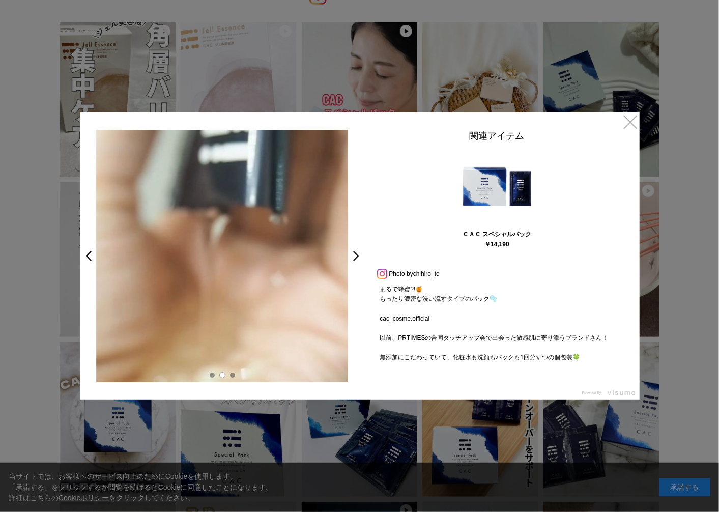
drag, startPoint x: 288, startPoint y: 287, endPoint x: 173, endPoint y: 257, distance: 118.8
click at [189, 262] on video "まるで蜂蜜?!🍯 もったり濃密な洗い流すタイプのパック🫧 cac_cosme.official 以前、PRTIMESの合同タッチアップ会で出会った敏感肌に寄り…" at bounding box center [222, 256] width 252 height 252
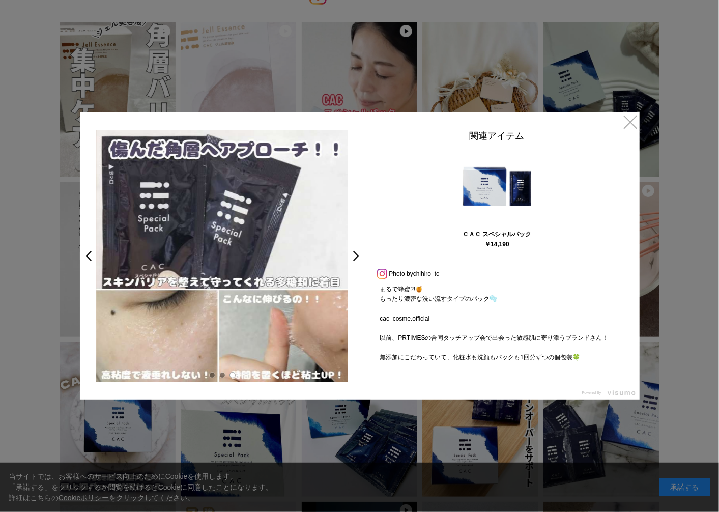
drag, startPoint x: 347, startPoint y: 270, endPoint x: 173, endPoint y: 250, distance: 174.6
click at [173, 250] on img at bounding box center [222, 256] width 252 height 252
click at [353, 256] on link ">" at bounding box center [359, 256] width 14 height 18
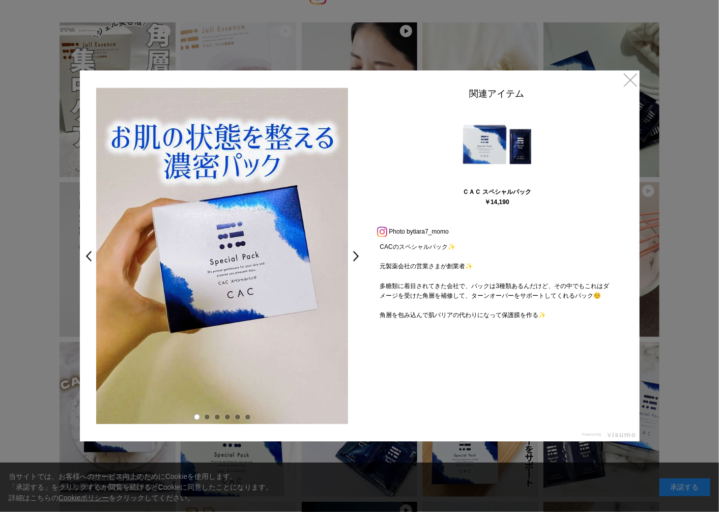
drag, startPoint x: 251, startPoint y: 272, endPoint x: 212, endPoint y: 266, distance: 40.2
click at [212, 266] on img at bounding box center [222, 256] width 252 height 336
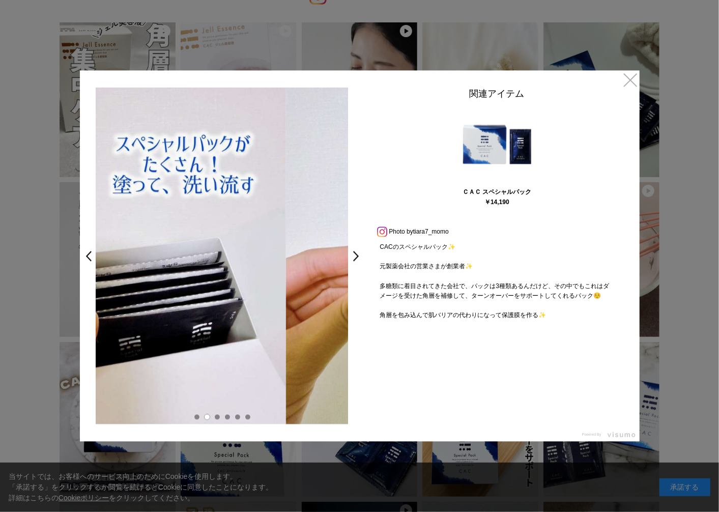
drag, startPoint x: 281, startPoint y: 283, endPoint x: 208, endPoint y: 271, distance: 74.7
click at [209, 271] on img at bounding box center [160, 256] width 252 height 336
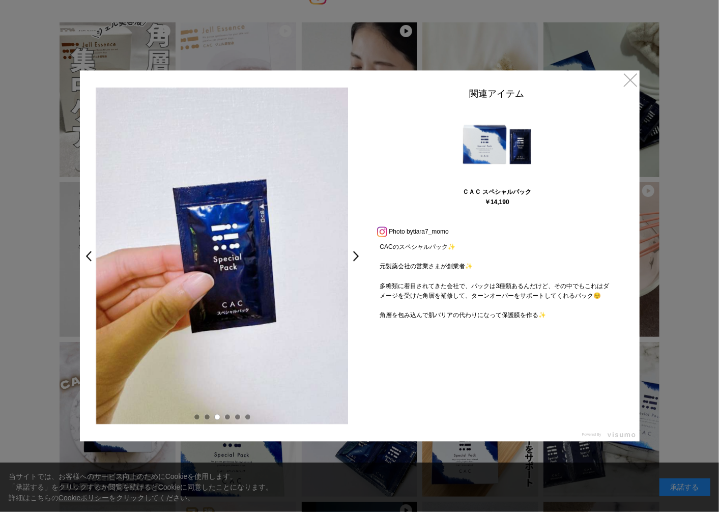
click at [194, 275] on img at bounding box center [222, 256] width 252 height 336
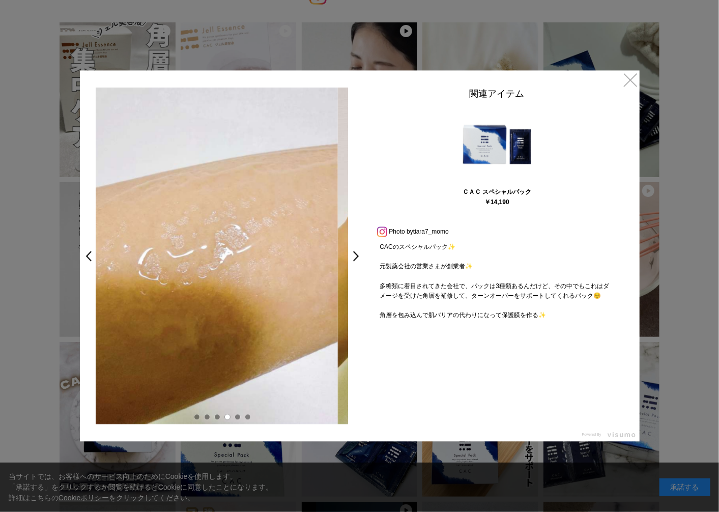
drag, startPoint x: 293, startPoint y: 293, endPoint x: 136, endPoint y: 272, distance: 158.0
click at [136, 272] on img at bounding box center [211, 256] width 252 height 336
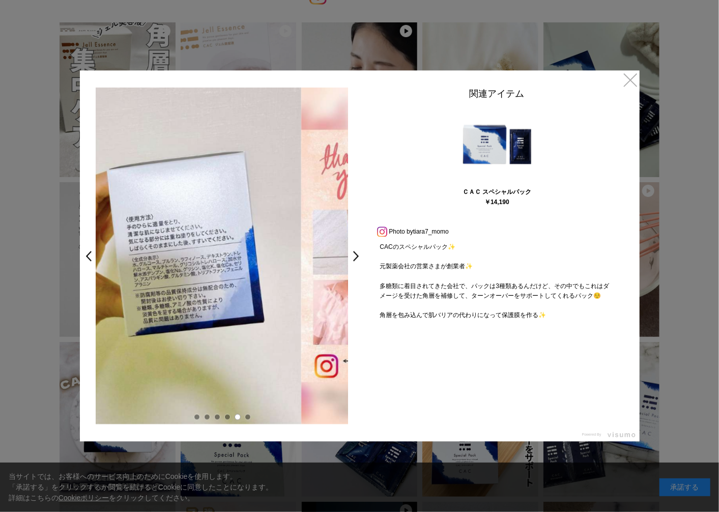
drag, startPoint x: 295, startPoint y: 327, endPoint x: 127, endPoint y: 298, distance: 170.3
click at [121, 299] on img at bounding box center [175, 256] width 252 height 336
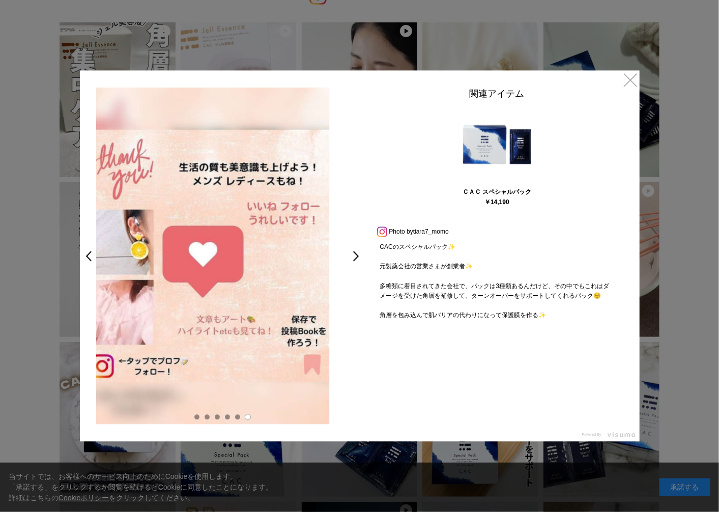
drag, startPoint x: 307, startPoint y: 290, endPoint x: 95, endPoint y: 272, distance: 212.4
click at [96, 273] on img at bounding box center [203, 256] width 252 height 336
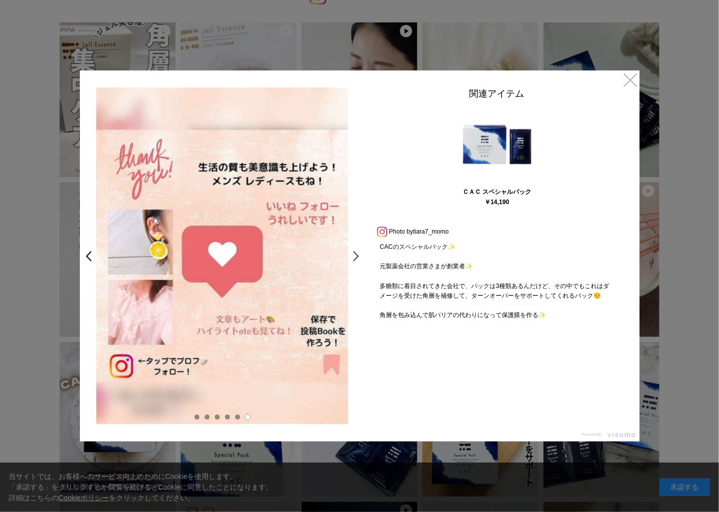
click at [357, 255] on link ">" at bounding box center [359, 256] width 14 height 18
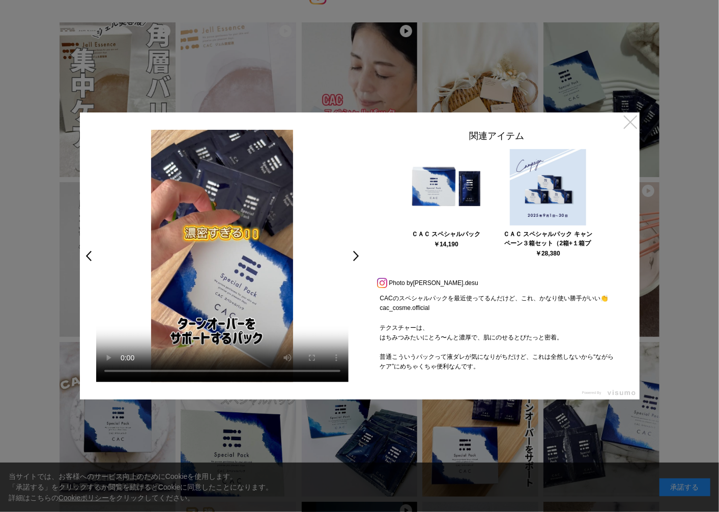
click at [630, 121] on link "×" at bounding box center [630, 121] width 18 height 18
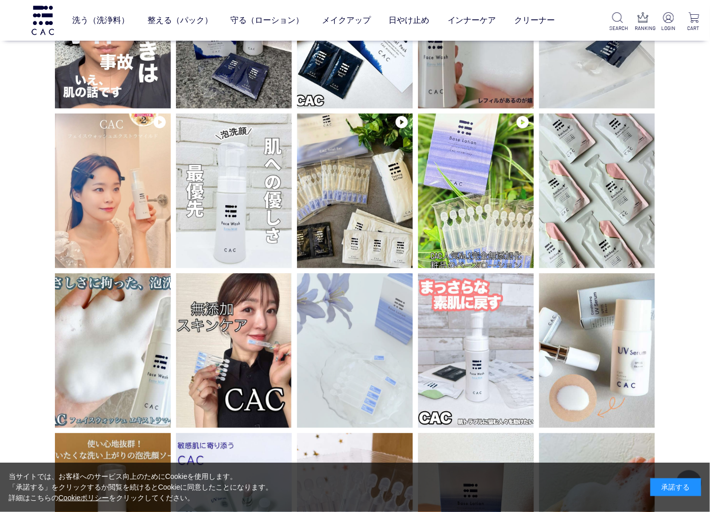
scroll to position [1074, 0]
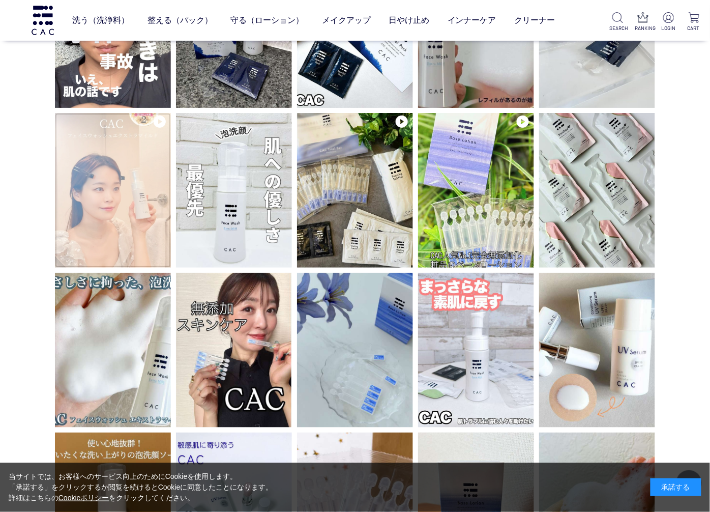
click at [97, 186] on img at bounding box center [113, 190] width 116 height 155
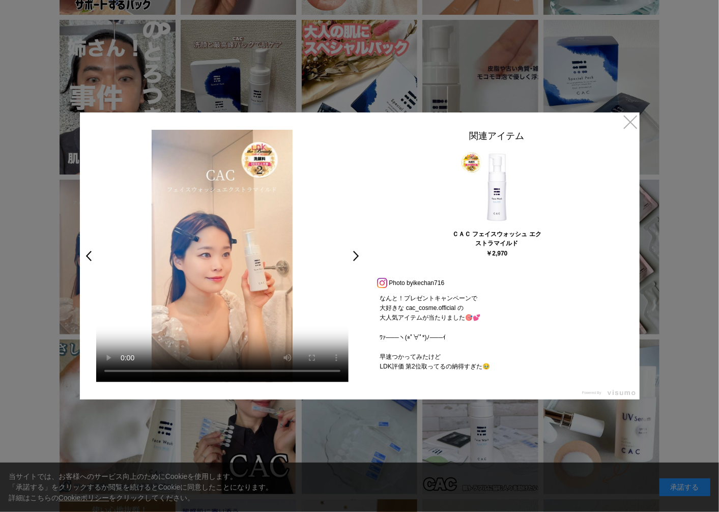
click at [639, 124] on div at bounding box center [359, 256] width 719 height 512
click at [631, 124] on link "×" at bounding box center [630, 121] width 18 height 18
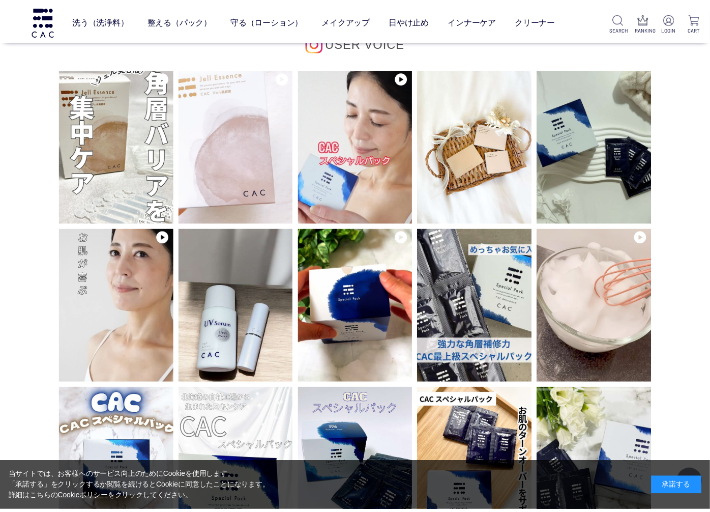
scroll to position [1074, 0]
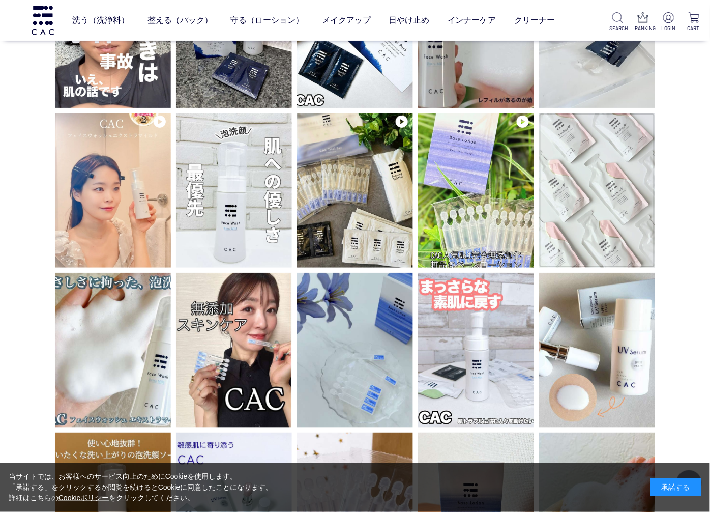
click at [585, 196] on img at bounding box center [597, 190] width 116 height 155
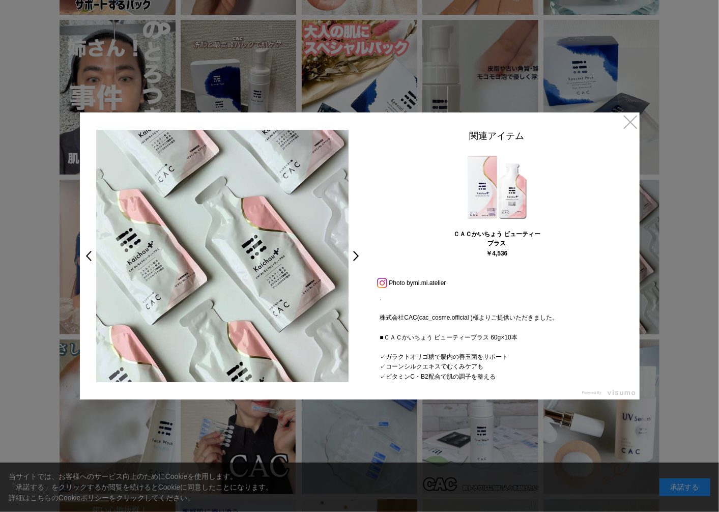
drag, startPoint x: 301, startPoint y: 338, endPoint x: 166, endPoint y: 338, distance: 135.3
click at [166, 338] on img at bounding box center [222, 256] width 252 height 252
click at [358, 257] on link ">" at bounding box center [359, 256] width 14 height 18
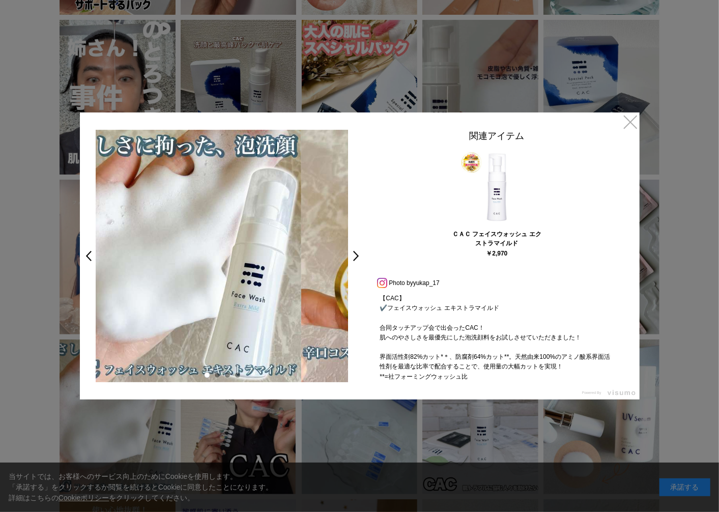
drag, startPoint x: 304, startPoint y: 312, endPoint x: 142, endPoint y: 303, distance: 161.5
click at [143, 303] on img at bounding box center [175, 256] width 252 height 252
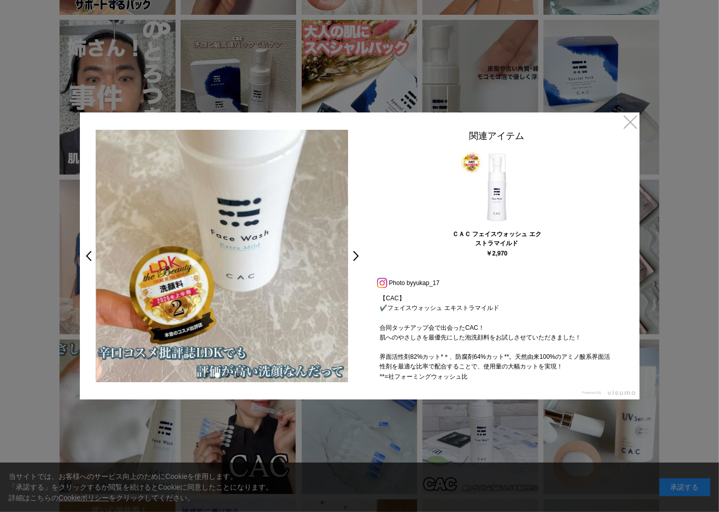
drag, startPoint x: 271, startPoint y: 306, endPoint x: 195, endPoint y: 308, distance: 76.3
click at [200, 308] on img at bounding box center [222, 256] width 252 height 252
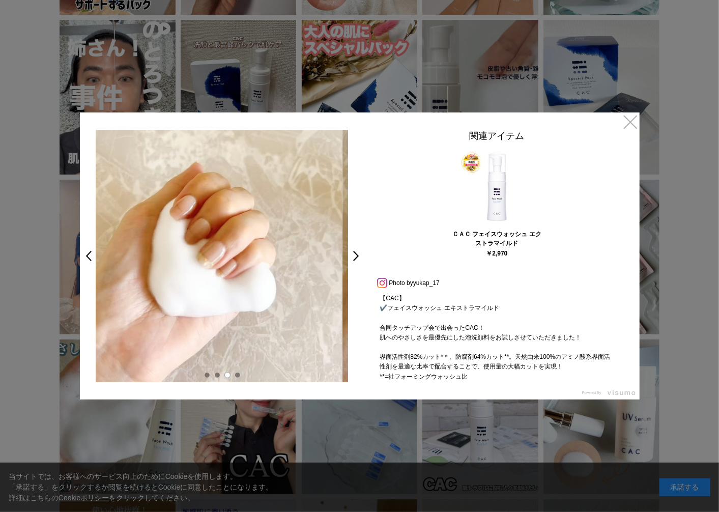
drag, startPoint x: 303, startPoint y: 297, endPoint x: 189, endPoint y: 292, distance: 114.1
click at [192, 293] on video "【CAC】 ✔️フェイスウォッシュ エキストラマイルド 合同タッチアップ会で出会ったCAC！ 肌へのやさしさを最優先にした泡洗顔料をお試しさせていただきました…" at bounding box center [216, 256] width 252 height 252
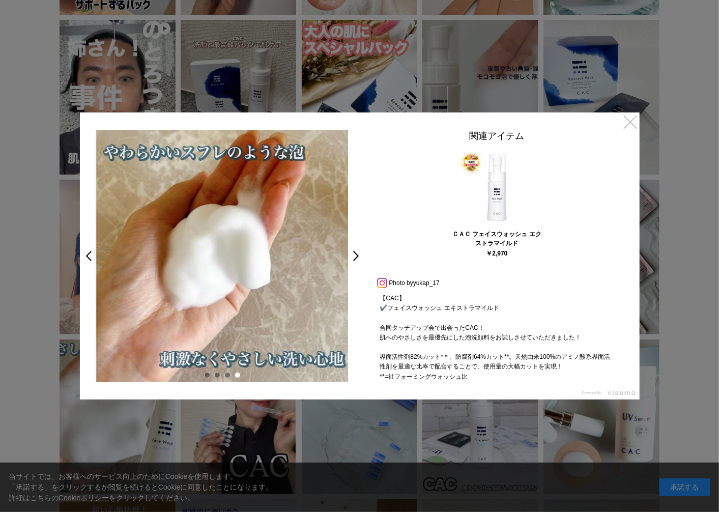
click at [634, 123] on link "×" at bounding box center [630, 121] width 18 height 18
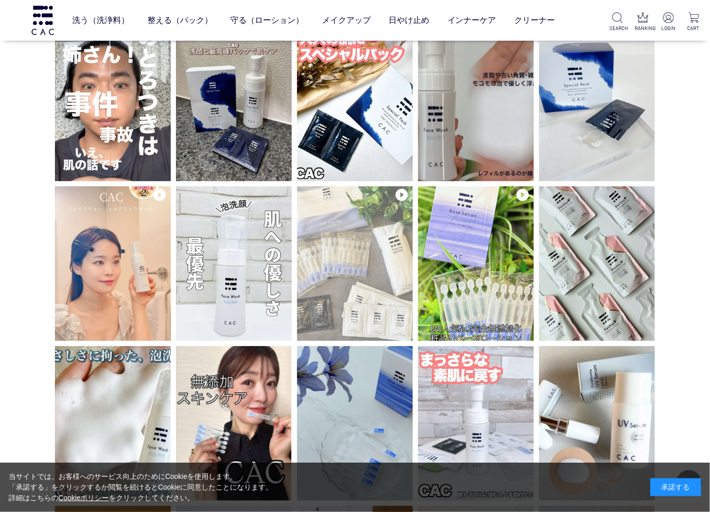
scroll to position [961, 0]
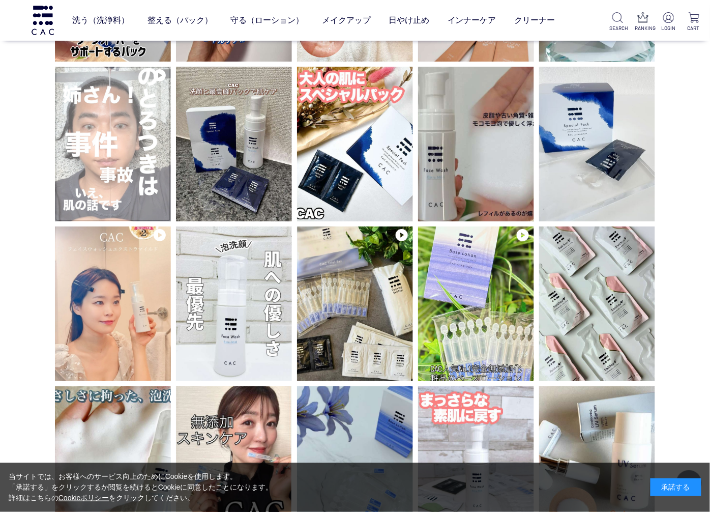
click at [98, 115] on img at bounding box center [113, 144] width 116 height 155
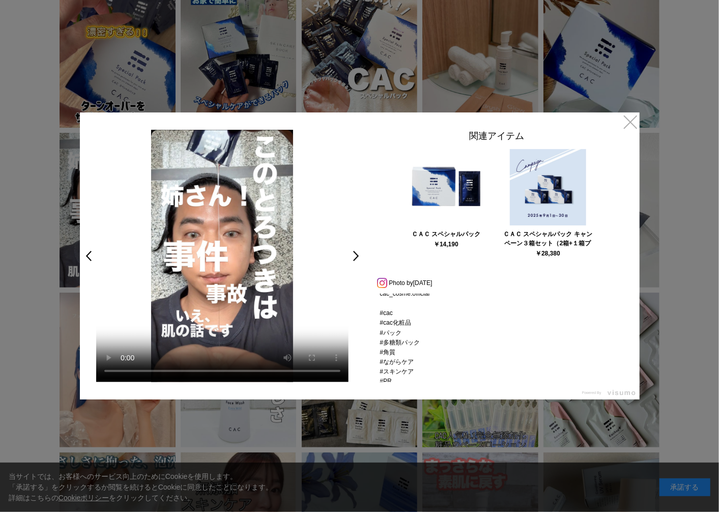
scroll to position [214, 0]
click at [355, 258] on link ">" at bounding box center [359, 256] width 14 height 18
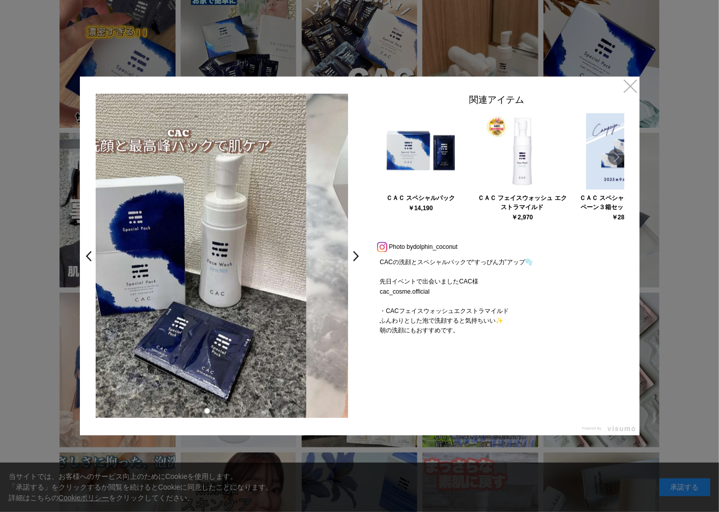
drag, startPoint x: 261, startPoint y: 333, endPoint x: 160, endPoint y: 323, distance: 101.2
click at [179, 323] on img at bounding box center [180, 256] width 252 height 324
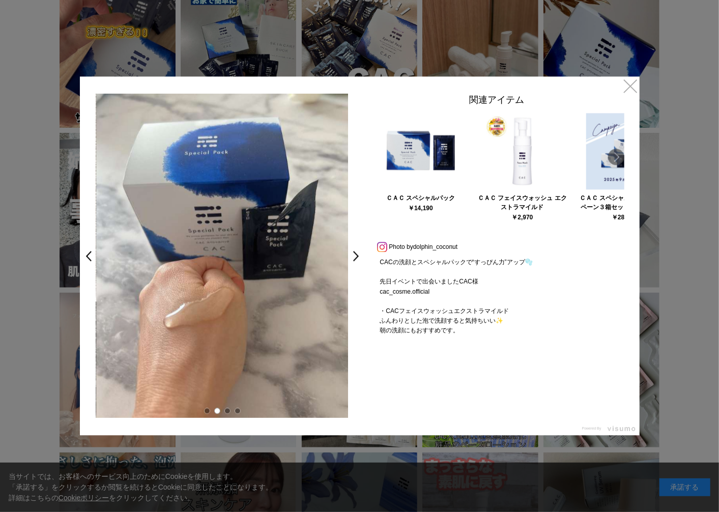
drag, startPoint x: 282, startPoint y: 335, endPoint x: 221, endPoint y: 329, distance: 61.3
click at [226, 330] on img at bounding box center [222, 256] width 252 height 324
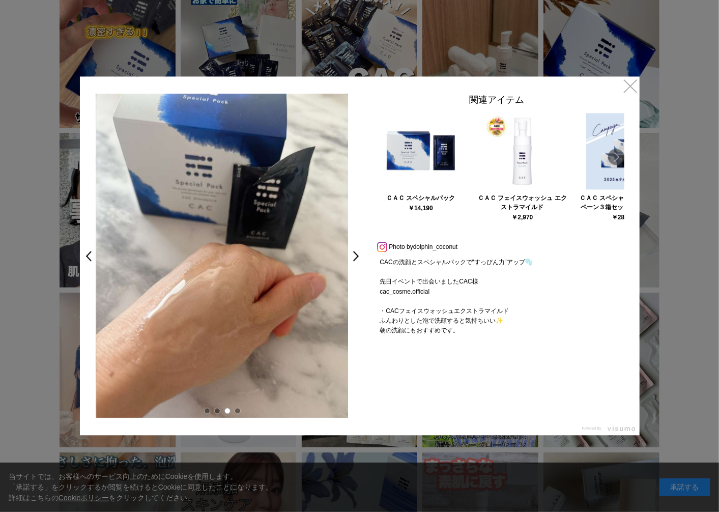
drag, startPoint x: 266, startPoint y: 334, endPoint x: 210, endPoint y: 327, distance: 56.5
click at [220, 328] on img at bounding box center [222, 256] width 252 height 324
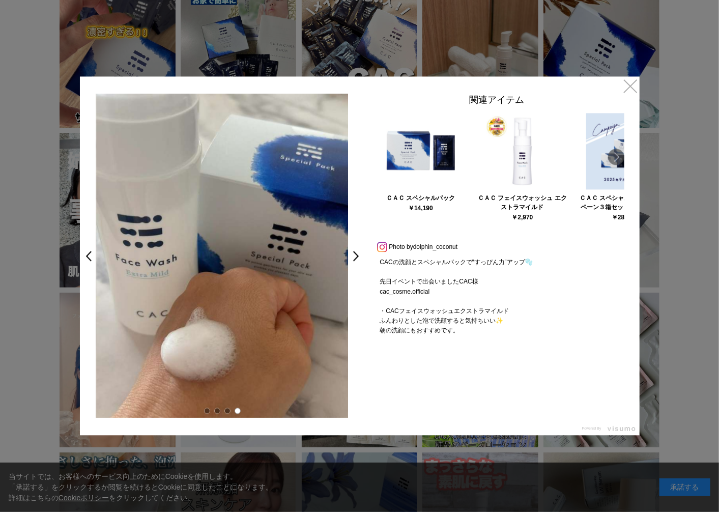
drag, startPoint x: 263, startPoint y: 326, endPoint x: 231, endPoint y: 326, distance: 31.5
click at [232, 326] on img at bounding box center [222, 256] width 252 height 324
click at [353, 261] on link ">" at bounding box center [359, 256] width 14 height 18
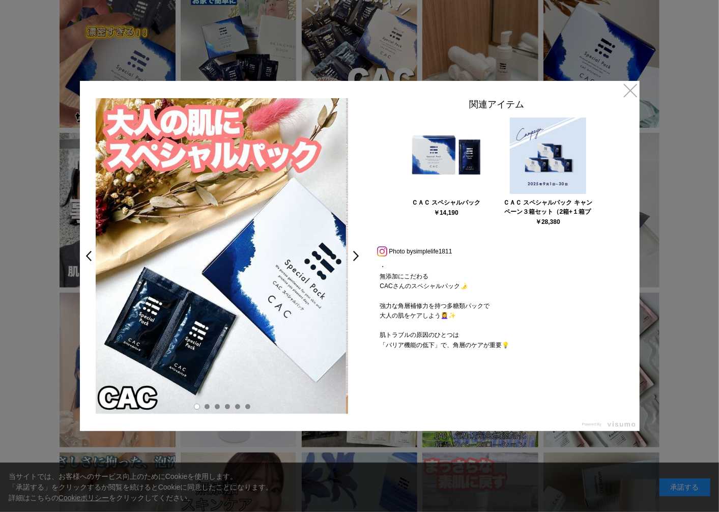
drag, startPoint x: 329, startPoint y: 284, endPoint x: 281, endPoint y: 280, distance: 48.0
click at [286, 282] on img at bounding box center [220, 255] width 252 height 315
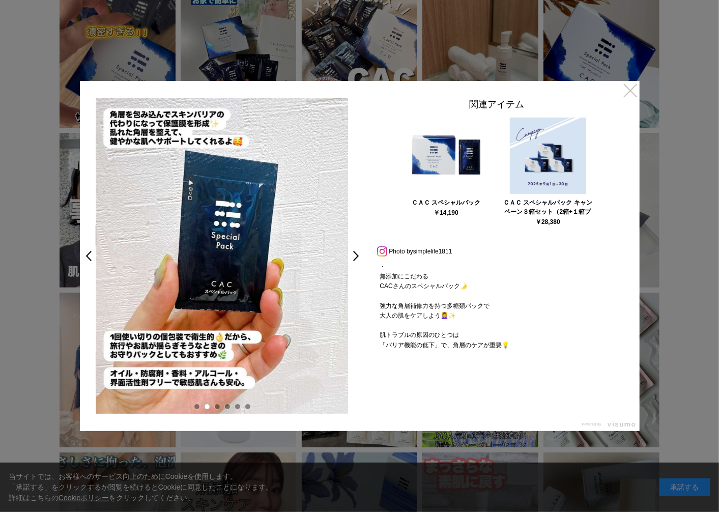
click at [626, 92] on link "×" at bounding box center [630, 90] width 18 height 18
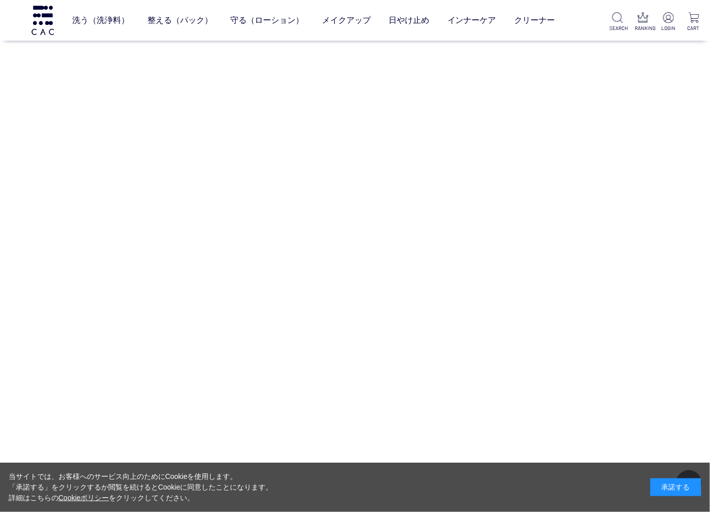
scroll to position [4183, 0]
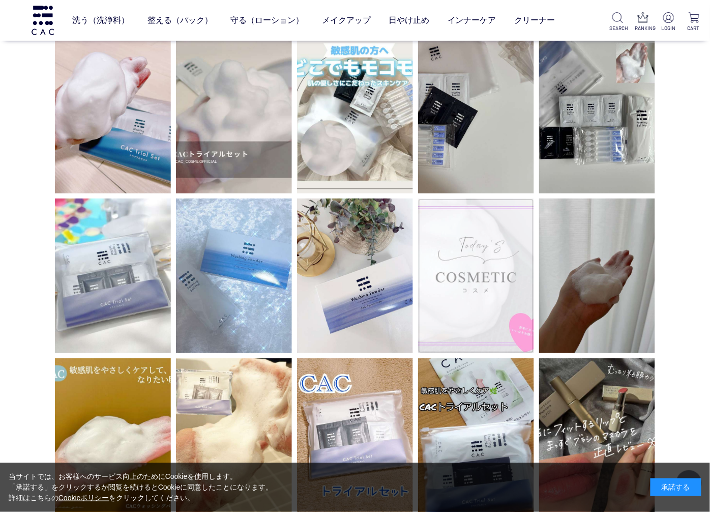
click at [451, 302] on img at bounding box center [476, 275] width 116 height 155
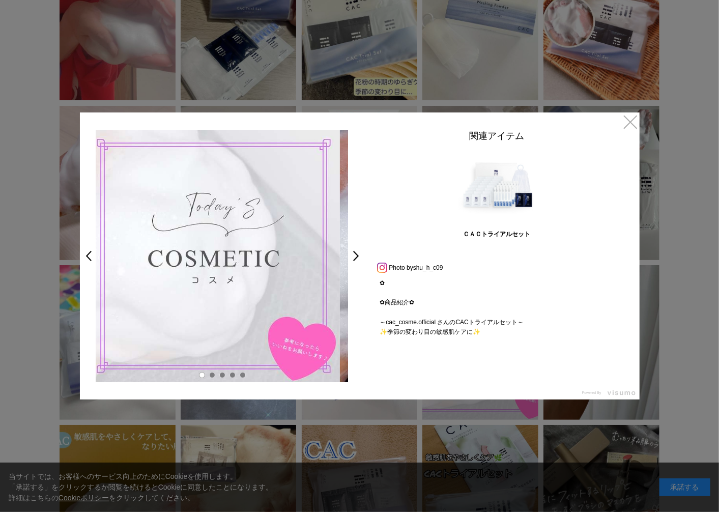
drag, startPoint x: 325, startPoint y: 319, endPoint x: 192, endPoint y: 310, distance: 132.6
click at [193, 310] on img at bounding box center [214, 256] width 252 height 252
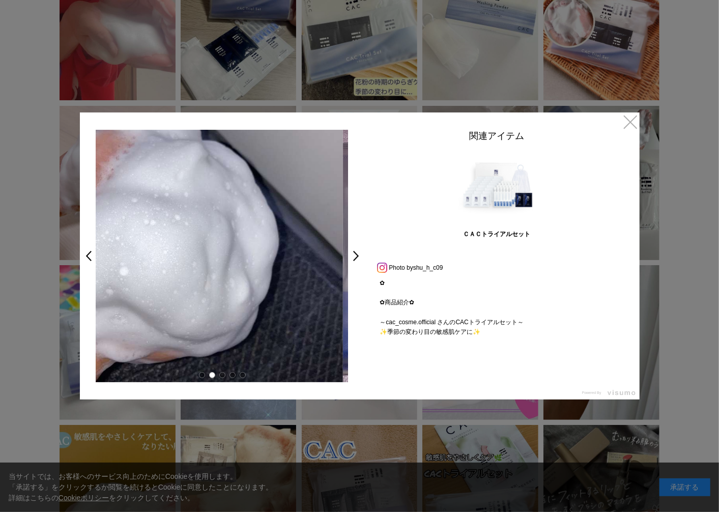
drag, startPoint x: 299, startPoint y: 321, endPoint x: 215, endPoint y: 323, distance: 84.0
click at [215, 323] on img at bounding box center [217, 256] width 252 height 252
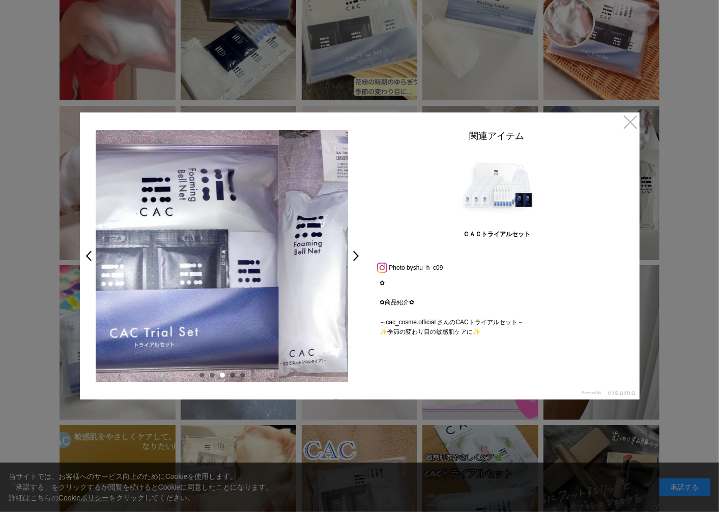
drag, startPoint x: 301, startPoint y: 334, endPoint x: 218, endPoint y: 333, distance: 83.4
click at [219, 333] on img at bounding box center [152, 256] width 252 height 252
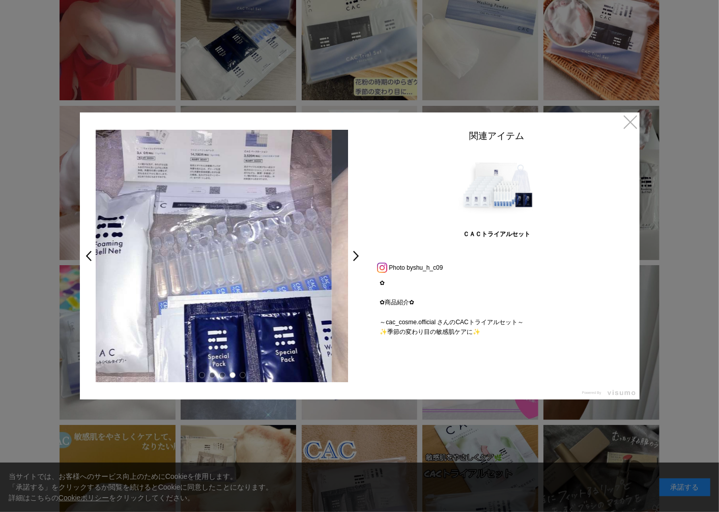
drag, startPoint x: 298, startPoint y: 331, endPoint x: 250, endPoint y: 327, distance: 47.5
click at [253, 327] on img at bounding box center [205, 256] width 252 height 252
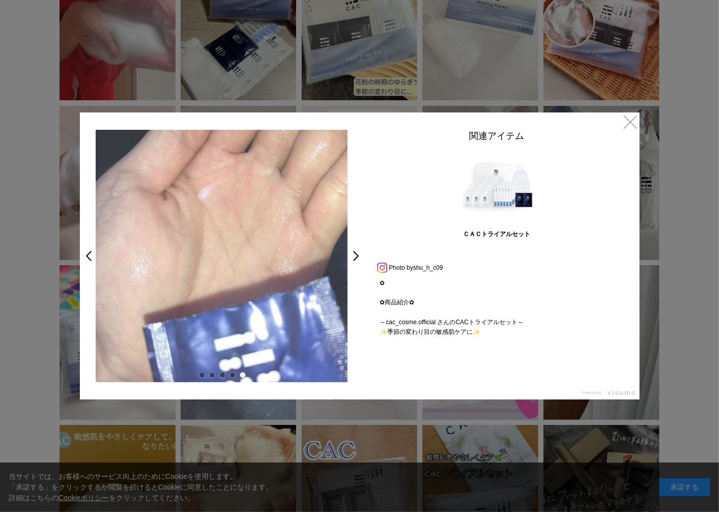
drag, startPoint x: 312, startPoint y: 303, endPoint x: 259, endPoint y: 304, distance: 52.9
click at [268, 304] on img at bounding box center [221, 256] width 252 height 252
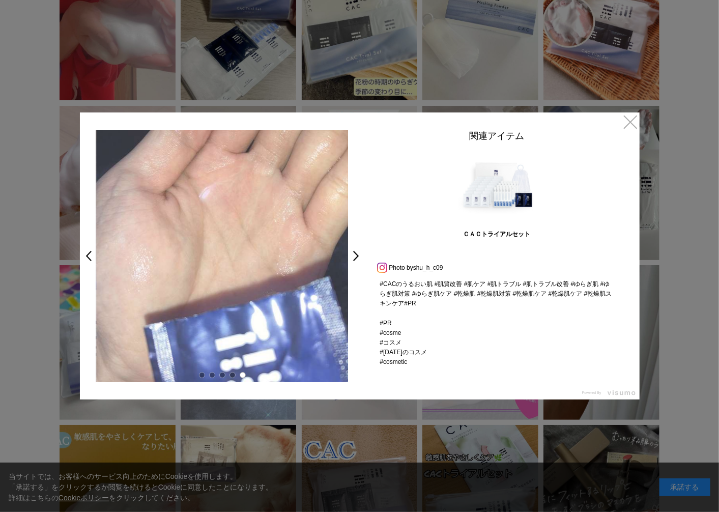
scroll to position [780, 0]
click at [633, 128] on link "×" at bounding box center [630, 121] width 18 height 18
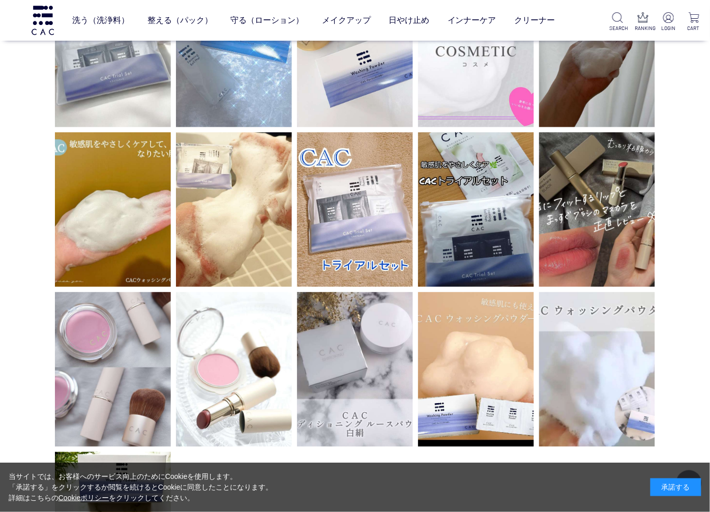
scroll to position [4466, 0]
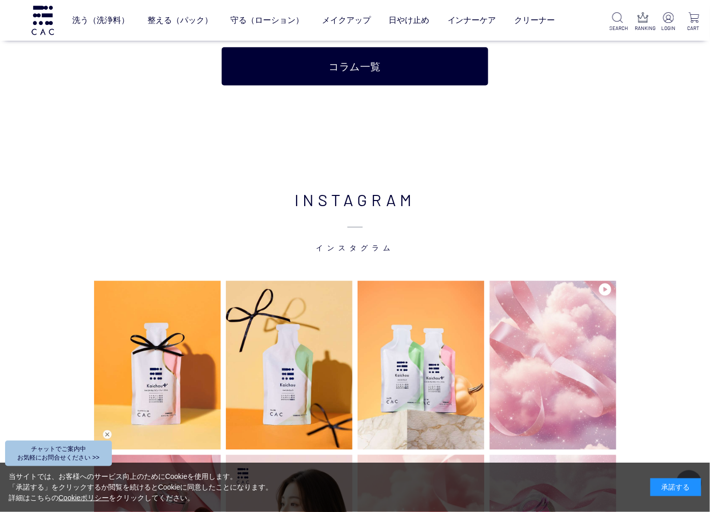
scroll to position [2205, 0]
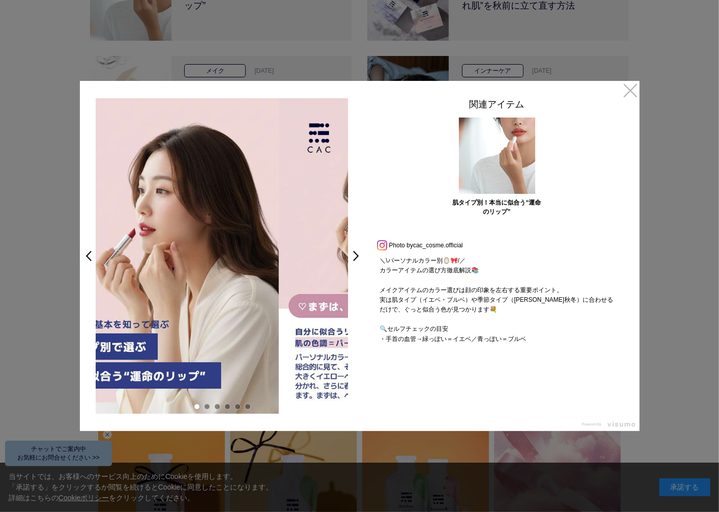
drag, startPoint x: 327, startPoint y: 272, endPoint x: 242, endPoint y: 261, distance: 85.2
click at [247, 262] on img at bounding box center [152, 255] width 252 height 315
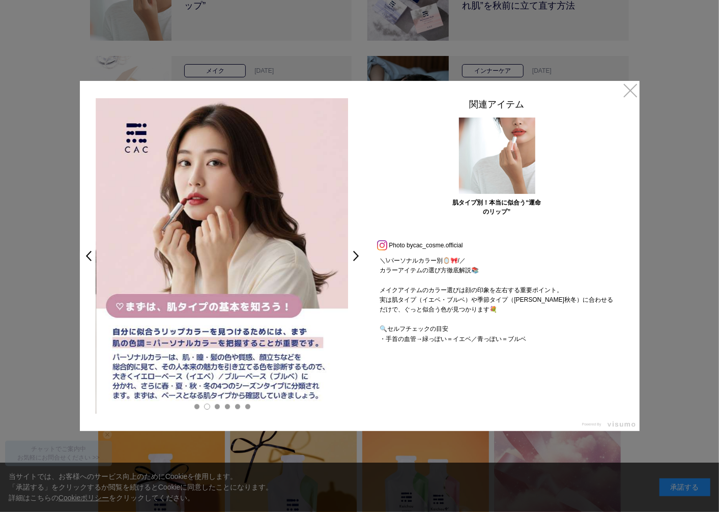
click at [288, 220] on img at bounding box center [222, 255] width 252 height 315
click at [630, 92] on link "×" at bounding box center [630, 90] width 18 height 18
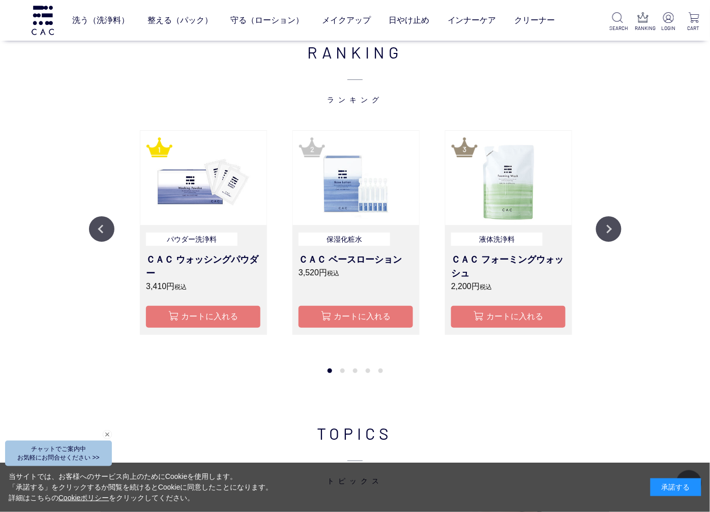
scroll to position [945, 0]
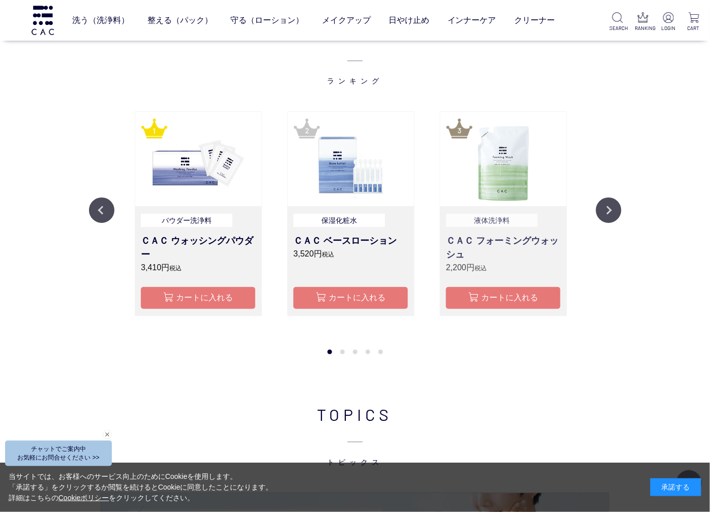
drag, startPoint x: 504, startPoint y: 273, endPoint x: 244, endPoint y: 274, distance: 259.5
click at [446, 273] on p "2,200円 税込" at bounding box center [503, 268] width 114 height 12
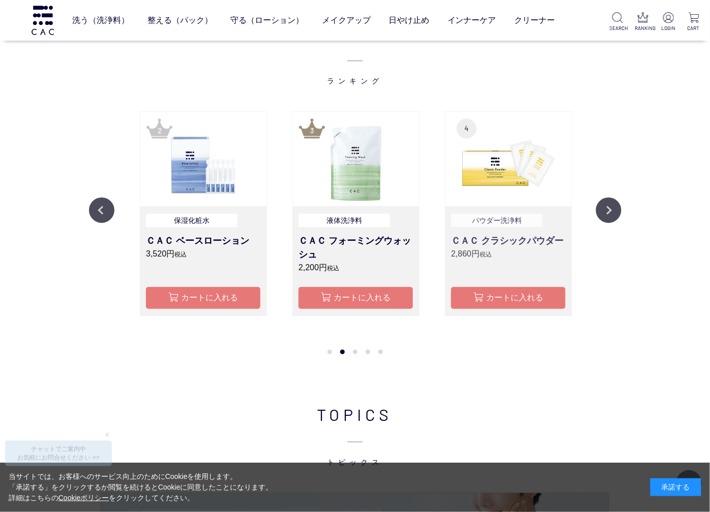
click at [451, 262] on link "パウダー洗浄料 ＣＡＣ クラシックパウダー 2,860円 税込" at bounding box center [508, 244] width 114 height 61
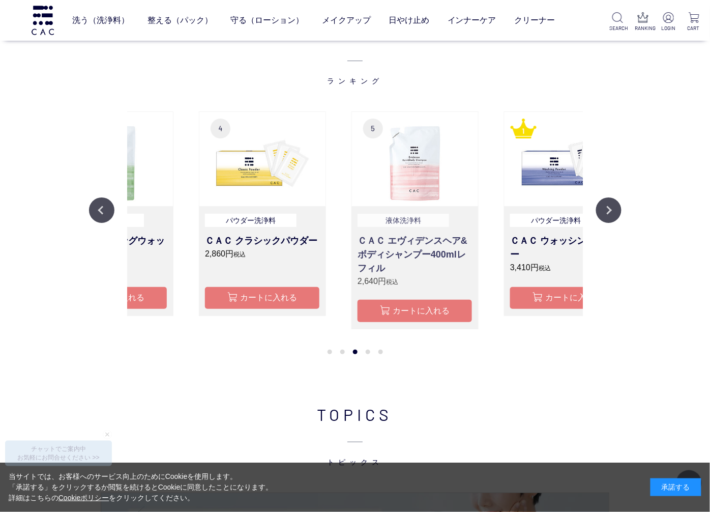
drag, startPoint x: 466, startPoint y: 274, endPoint x: 184, endPoint y: 235, distance: 284.1
click at [358, 235] on h3 "ＣＡＣ エヴィデンスヘア&ボディシャンプー400mlレフィル" at bounding box center [415, 254] width 114 height 41
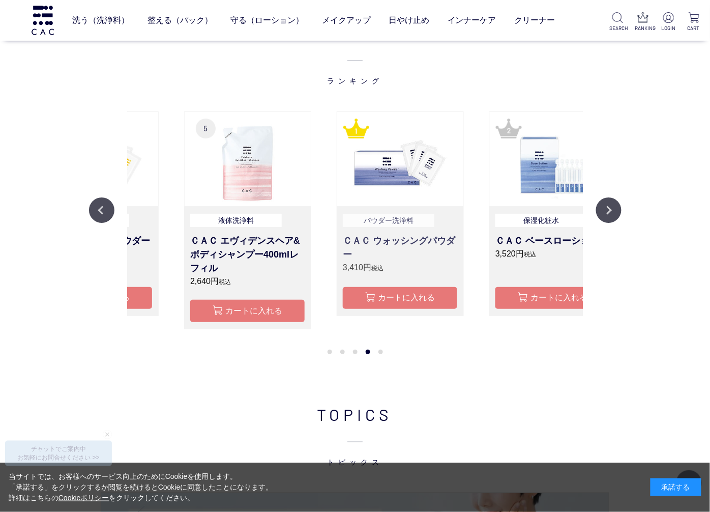
drag, startPoint x: 497, startPoint y: 252, endPoint x: 131, endPoint y: 217, distance: 367.5
click at [343, 217] on link "パウダー洗浄料 ＣＡＣ ウォッシングパウダー 3,410円 税込" at bounding box center [400, 244] width 114 height 61
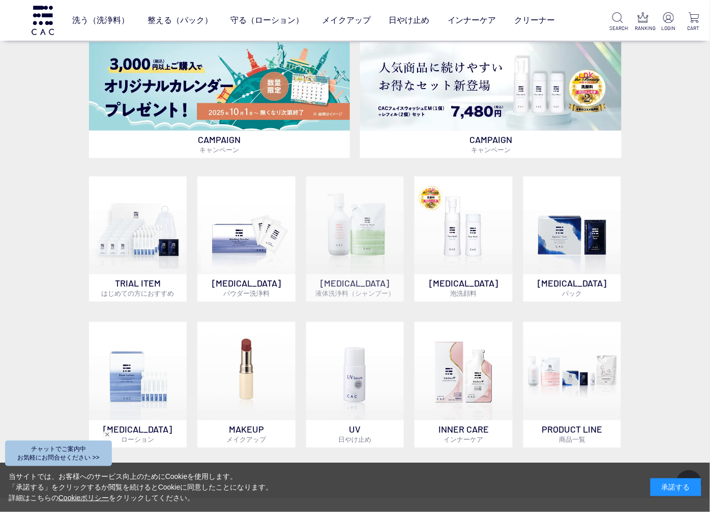
scroll to position [436, 0]
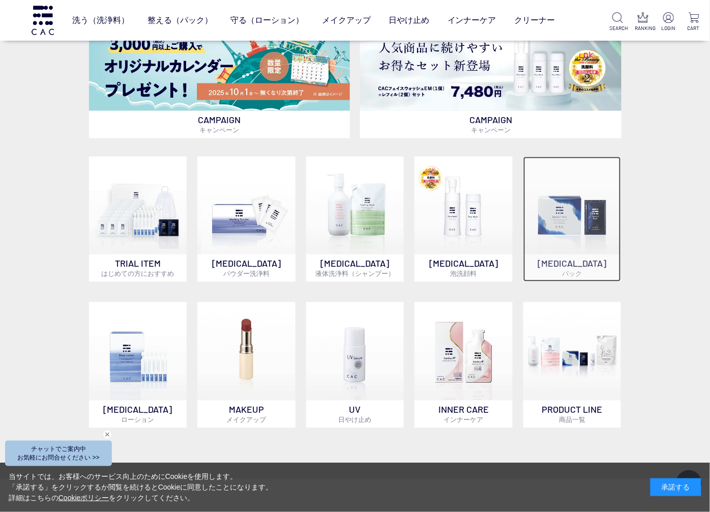
click at [552, 250] on img at bounding box center [573, 206] width 98 height 98
